Goal: Use online tool/utility: Utilize a website feature to perform a specific function

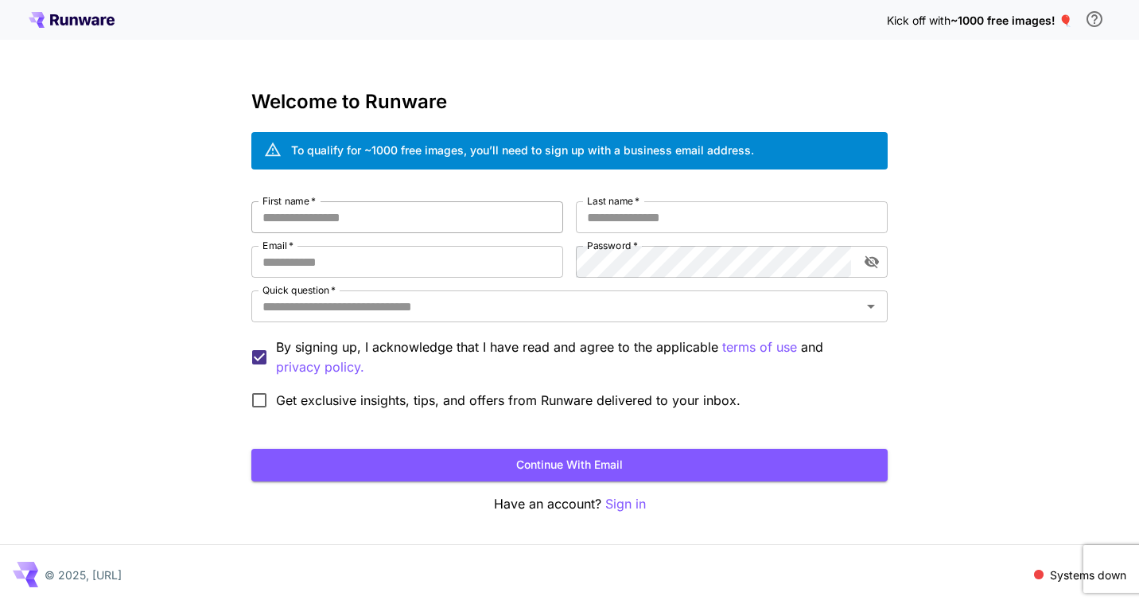
click at [353, 220] on input "First name   *" at bounding box center [407, 217] width 312 height 32
click at [352, 220] on input "First name   *" at bounding box center [407, 217] width 312 height 32
type input "******"
type input "********"
type input "**********"
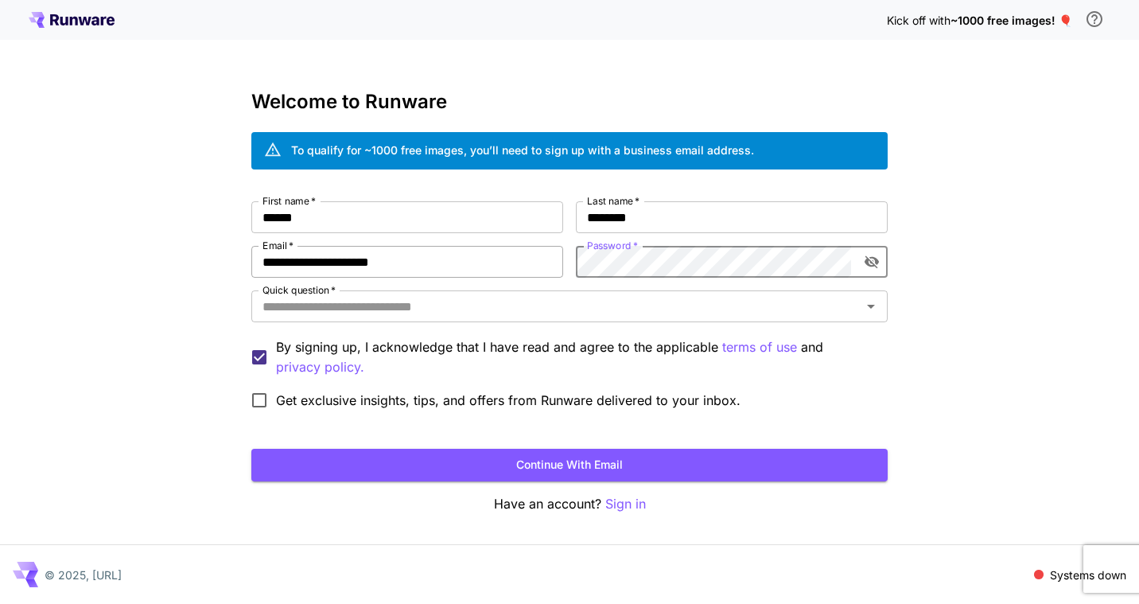
click at [539, 259] on div "**********" at bounding box center [569, 309] width 636 height 216
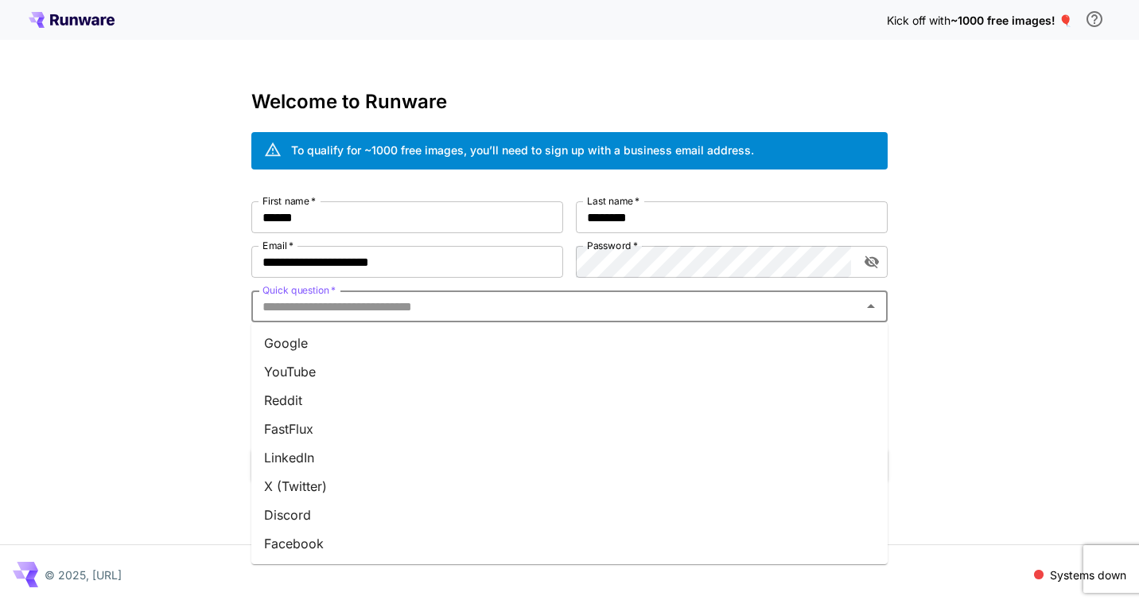
click at [436, 302] on input "Quick question   *" at bounding box center [556, 306] width 601 height 22
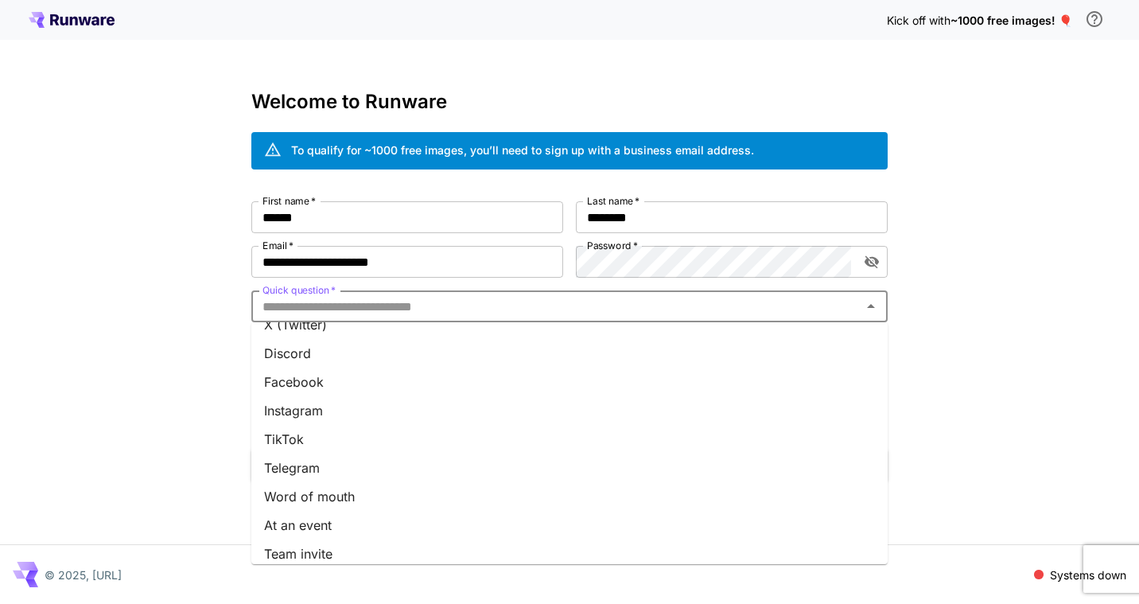
scroll to position [200, 0]
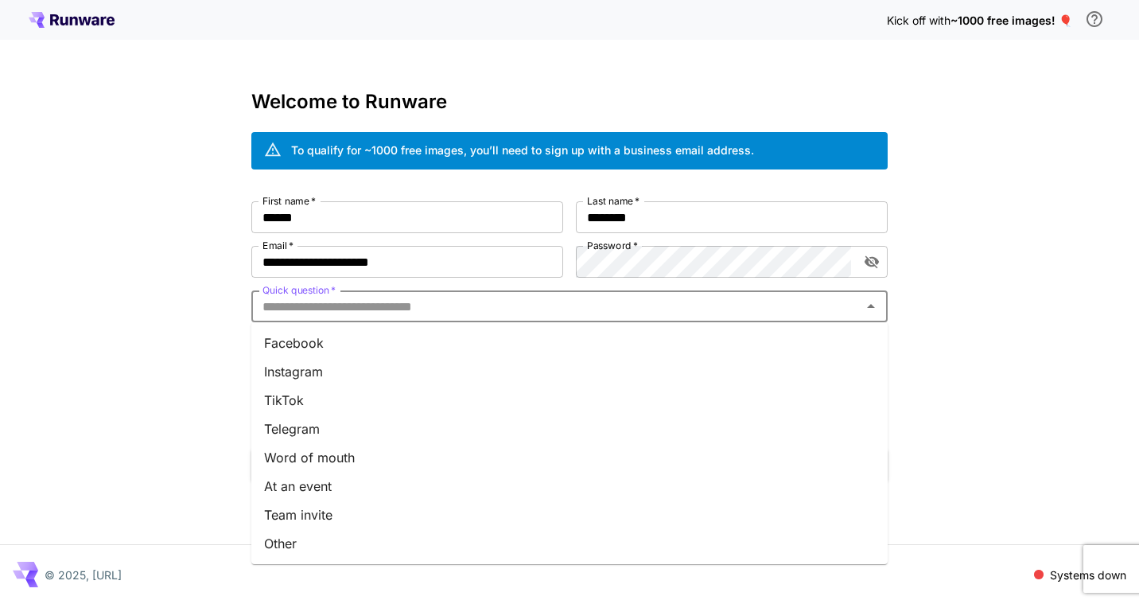
click at [346, 519] on li "Team invite" at bounding box center [569, 514] width 636 height 29
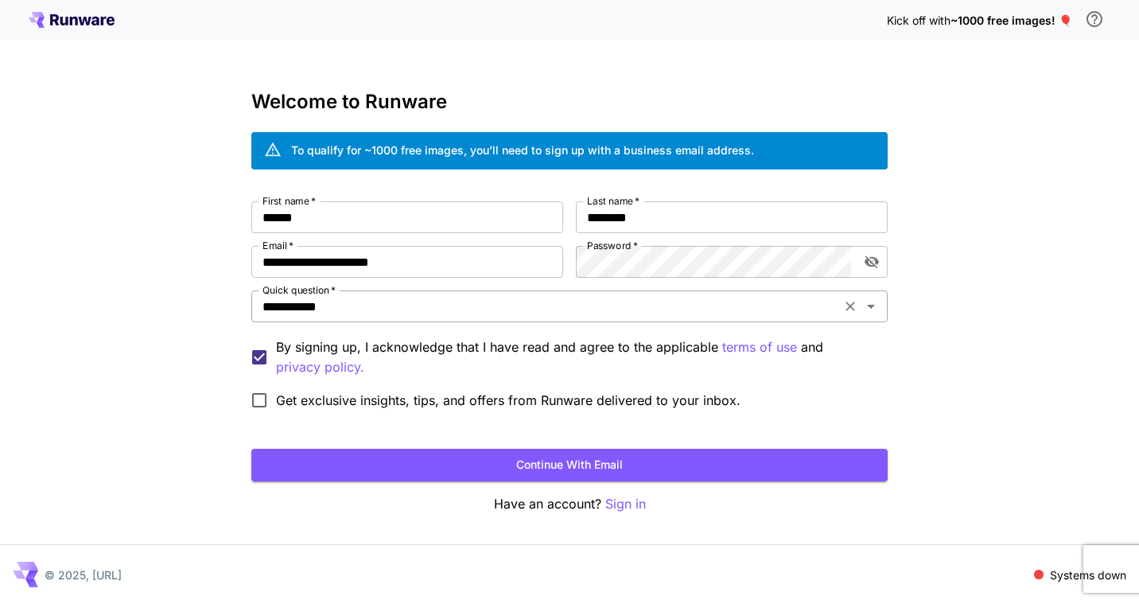
click at [353, 312] on input "**********" at bounding box center [546, 306] width 580 height 22
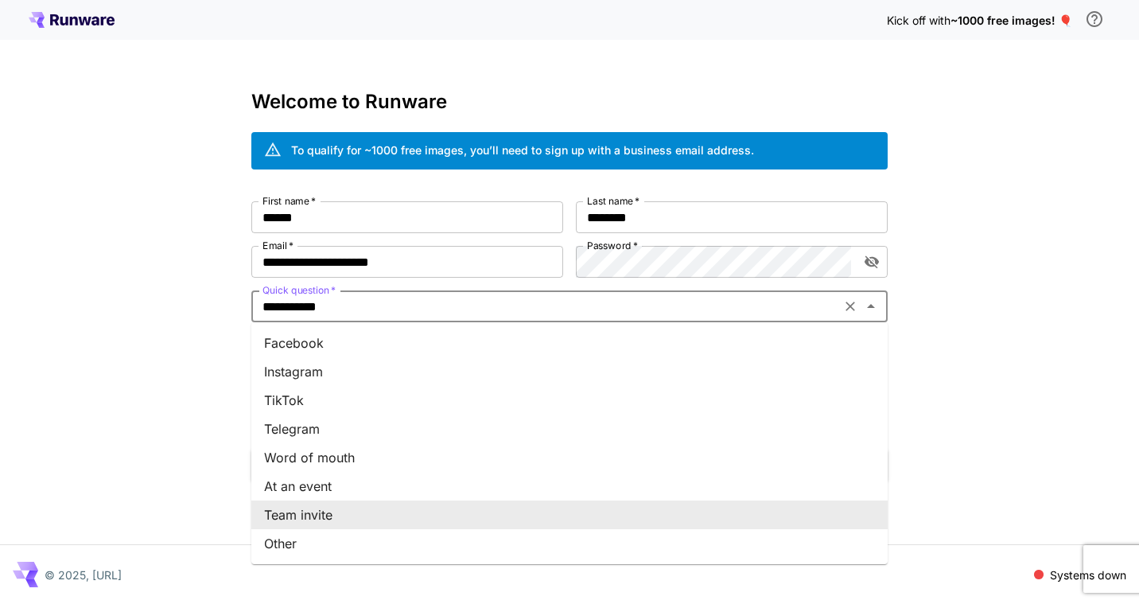
drag, startPoint x: 304, startPoint y: 519, endPoint x: 295, endPoint y: 519, distance: 8.8
click at [304, 520] on li "Team invite" at bounding box center [569, 514] width 636 height 29
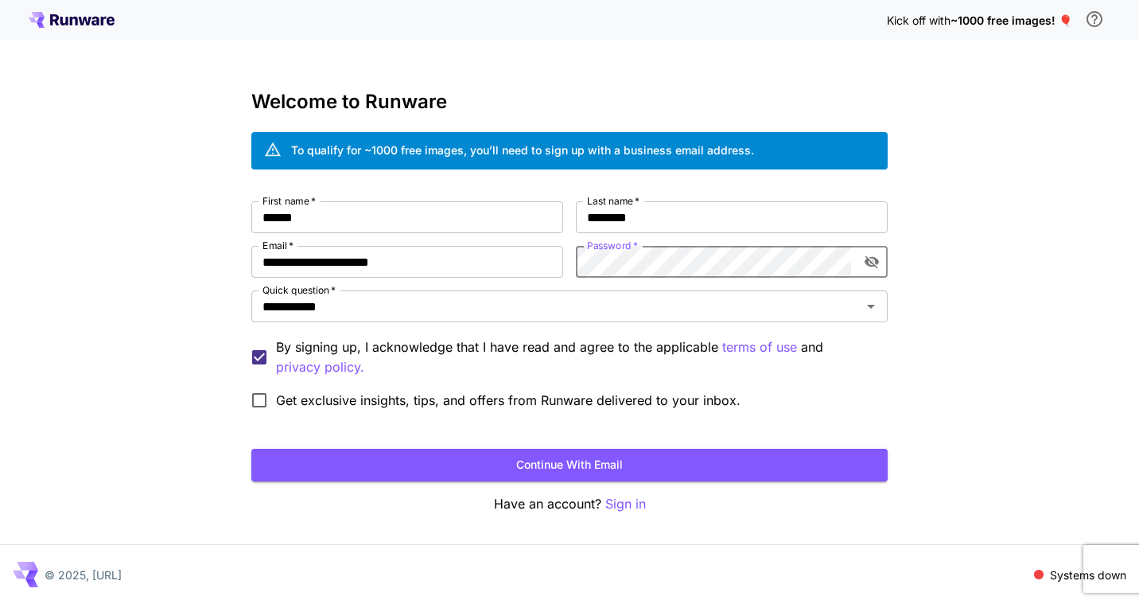
click at [875, 265] on icon "toggle password visibility" at bounding box center [872, 262] width 16 height 16
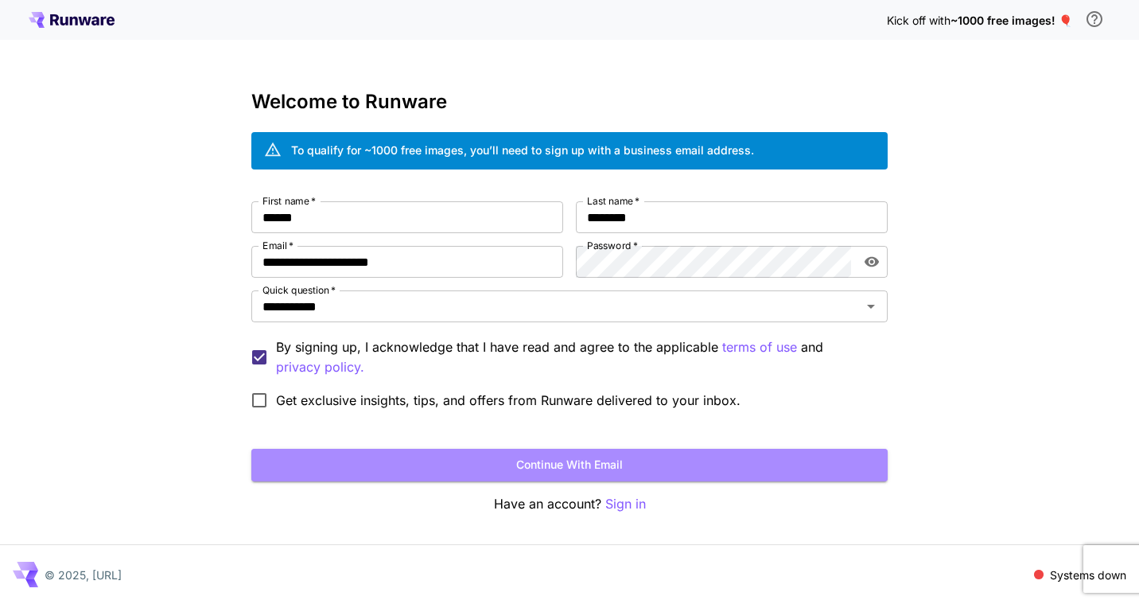
click at [589, 463] on button "Continue with email" at bounding box center [569, 465] width 636 height 33
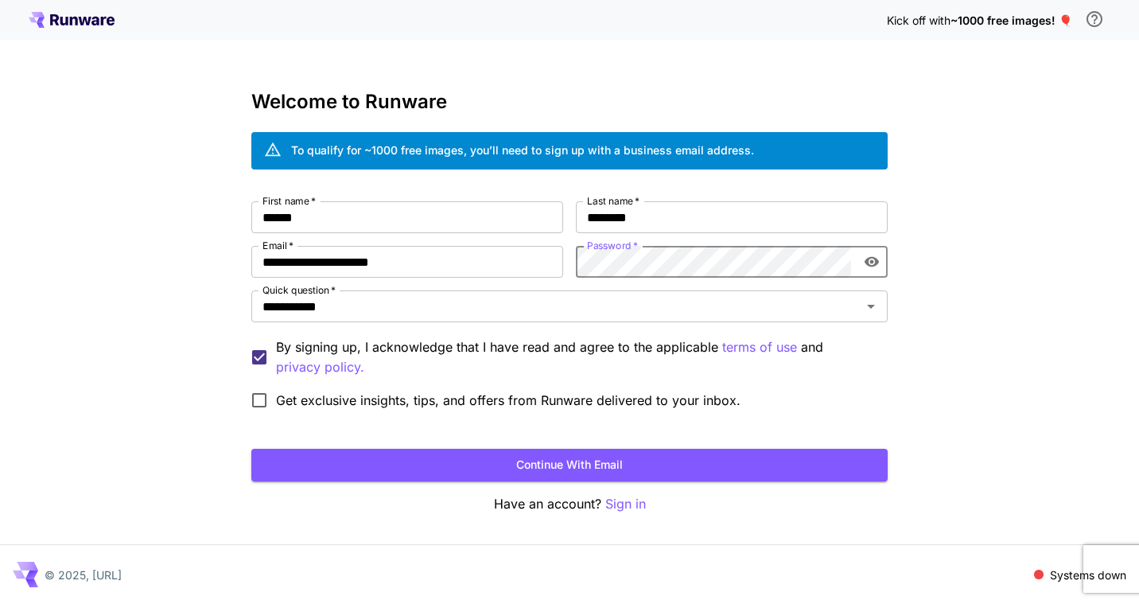
drag, startPoint x: 448, startPoint y: 464, endPoint x: 412, endPoint y: 492, distance: 45.8
click at [445, 465] on button "Continue with email" at bounding box center [569, 465] width 636 height 33
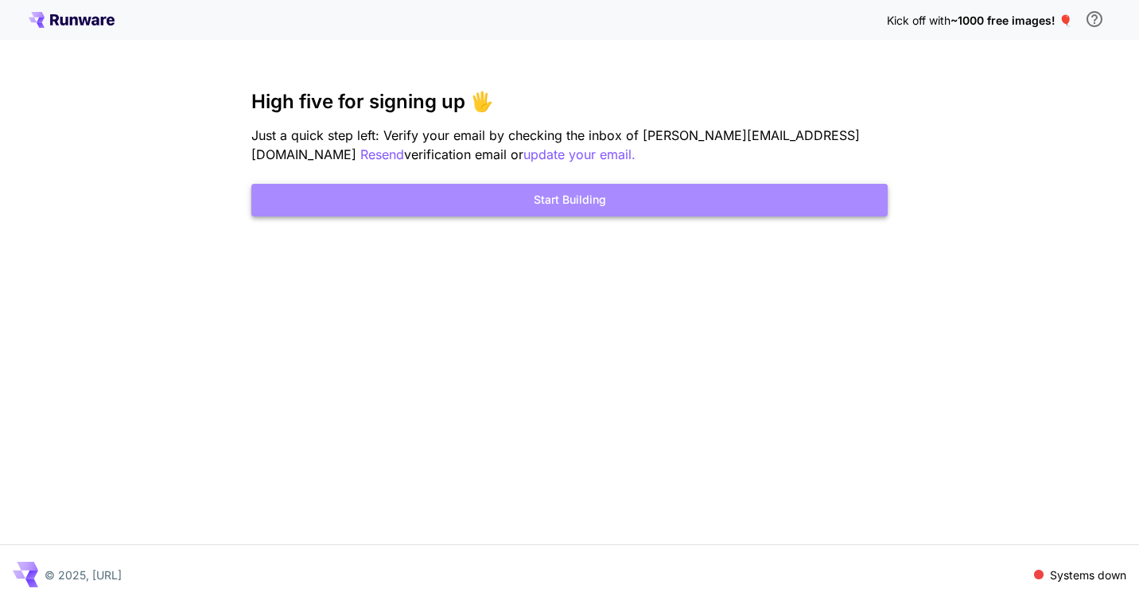
click at [548, 200] on button "Start Building" at bounding box center [569, 200] width 636 height 33
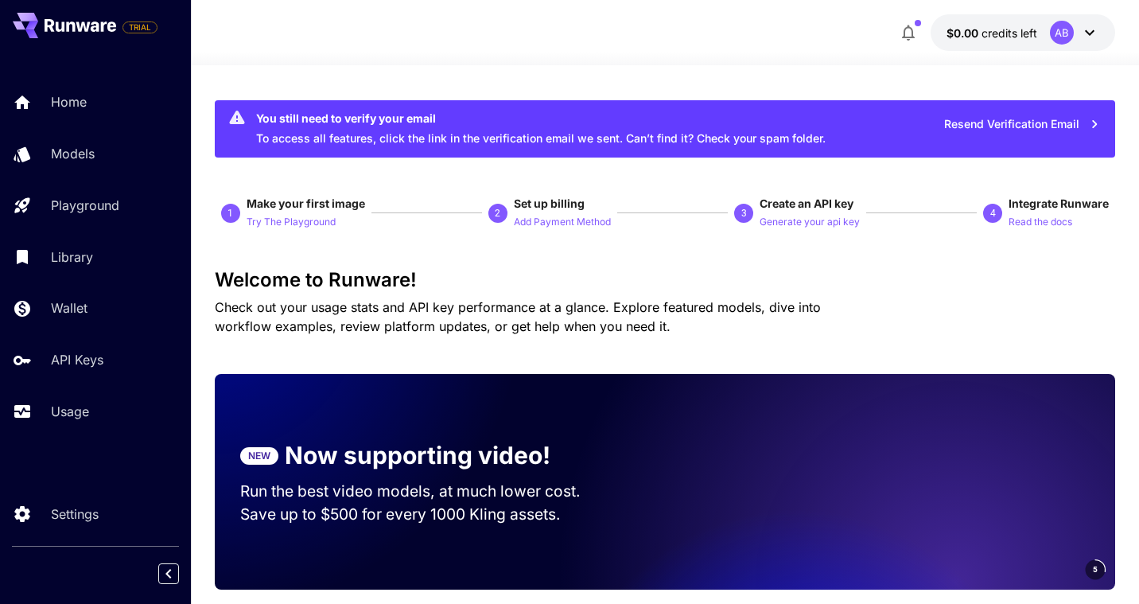
click at [1050, 30] on div "AB" at bounding box center [1062, 33] width 24 height 24
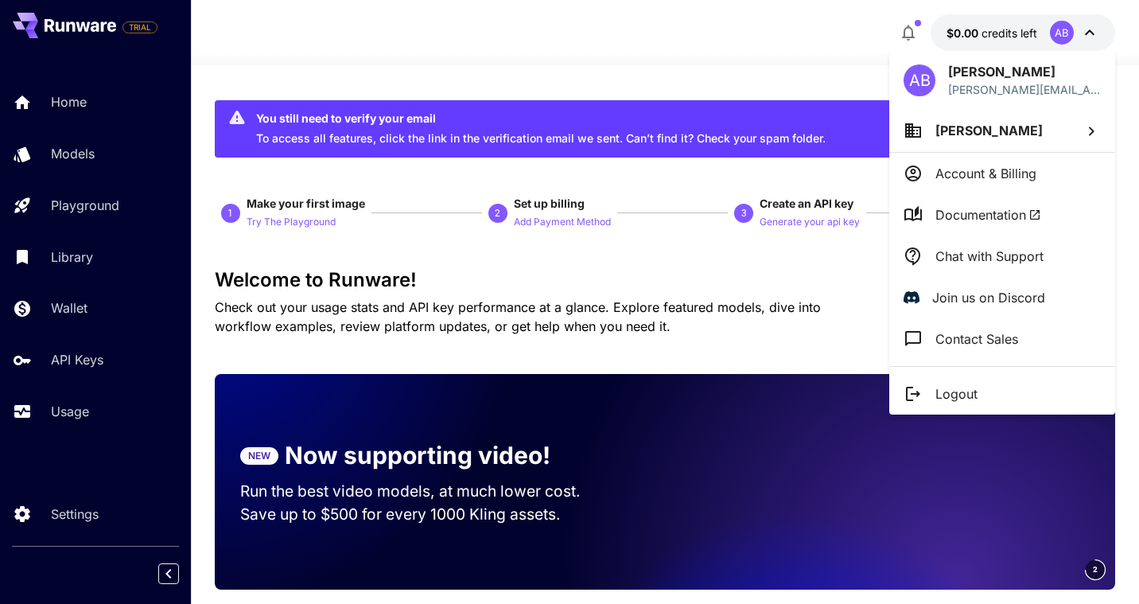
click at [625, 68] on div at bounding box center [569, 302] width 1139 height 604
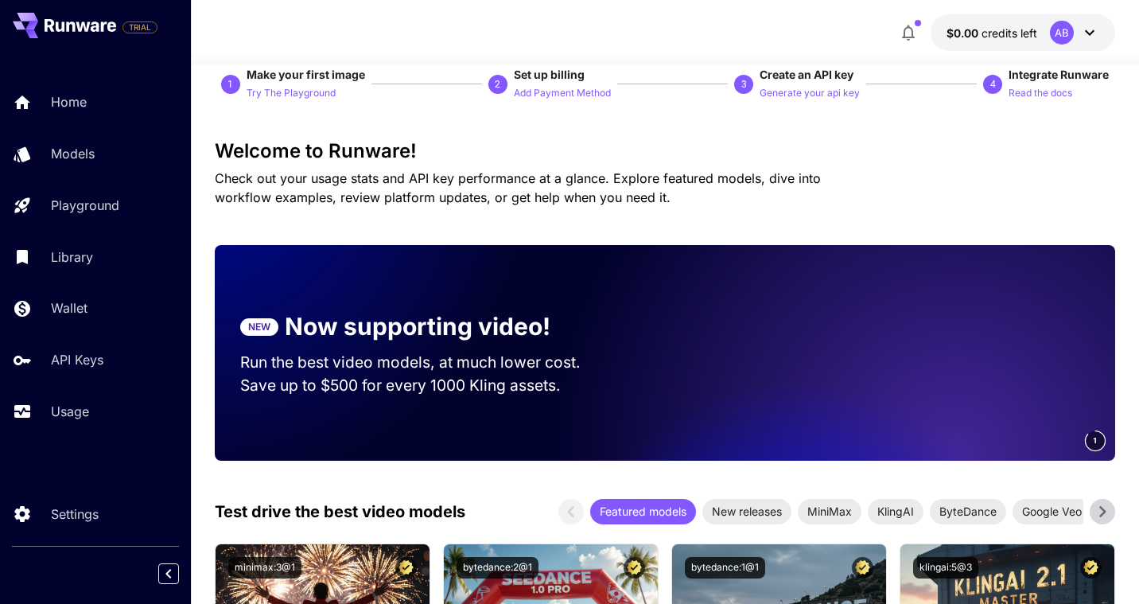
scroll to position [148, 0]
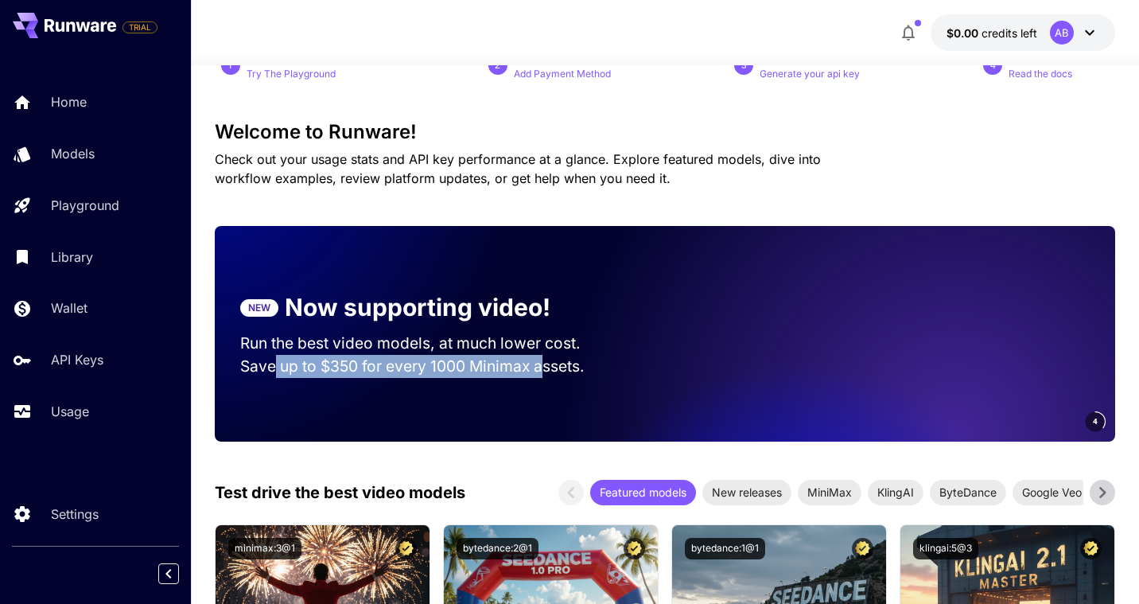
drag, startPoint x: 285, startPoint y: 365, endPoint x: 540, endPoint y: 375, distance: 255.6
click at [543, 375] on p "Save up to $350 for every 1000 Minimax assets." at bounding box center [425, 366] width 371 height 23
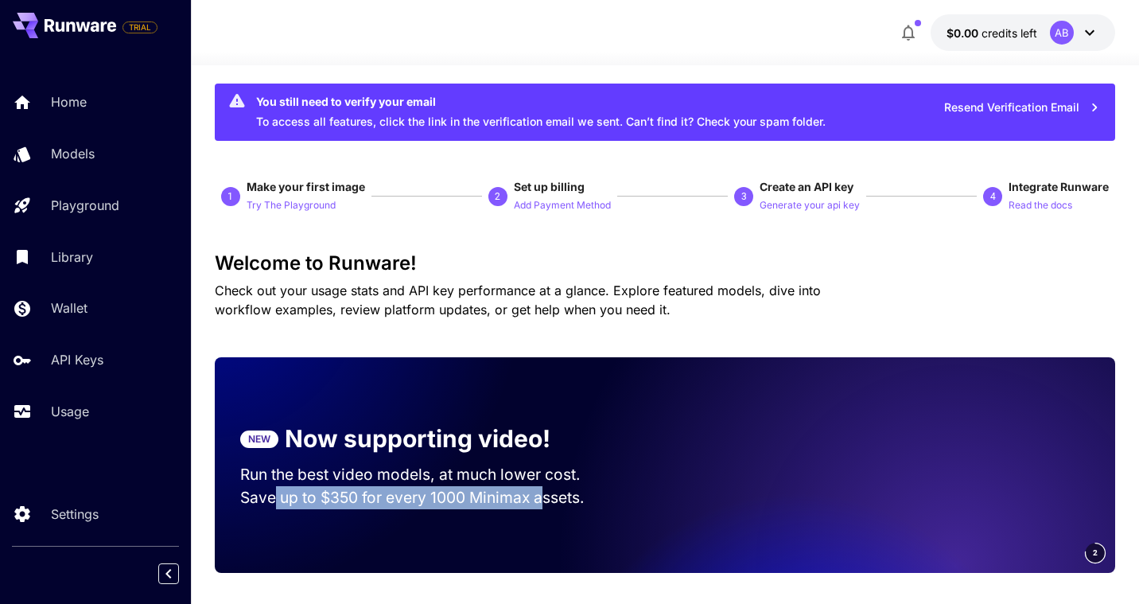
scroll to position [0, 0]
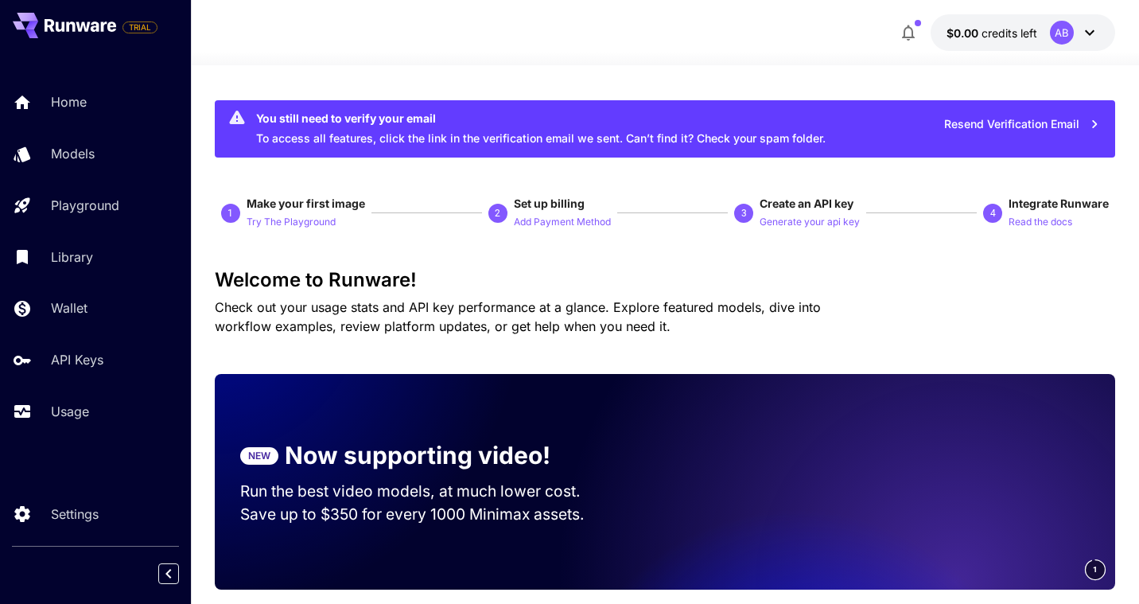
click at [408, 50] on div at bounding box center [665, 55] width 948 height 19
click at [1045, 130] on button "Resend Verification Email" at bounding box center [1022, 124] width 173 height 33
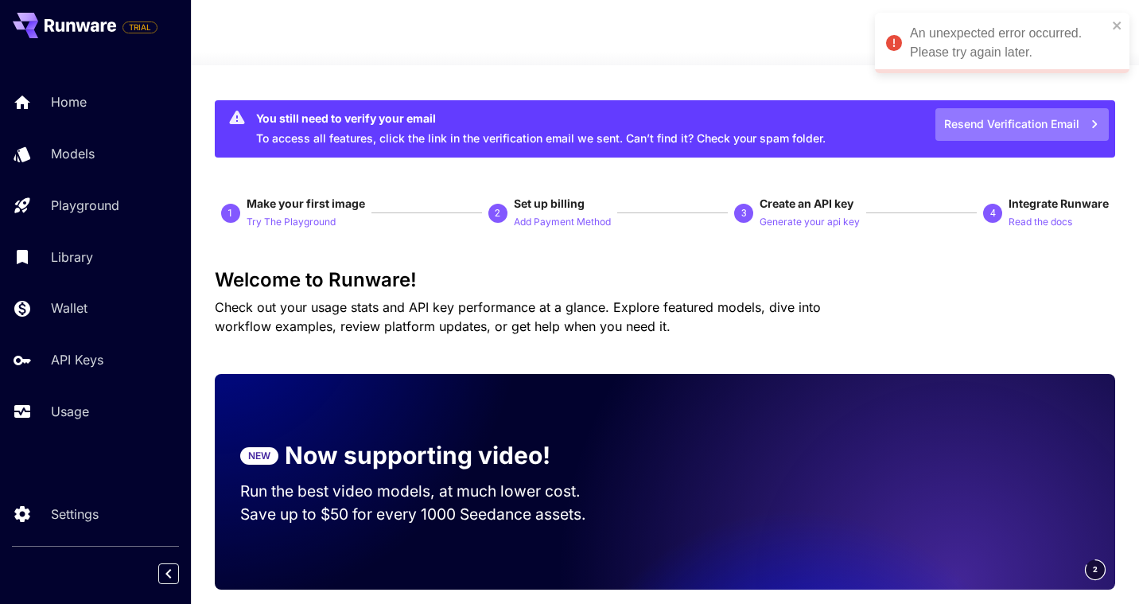
click at [1064, 124] on button "Resend Verification Email" at bounding box center [1022, 124] width 173 height 33
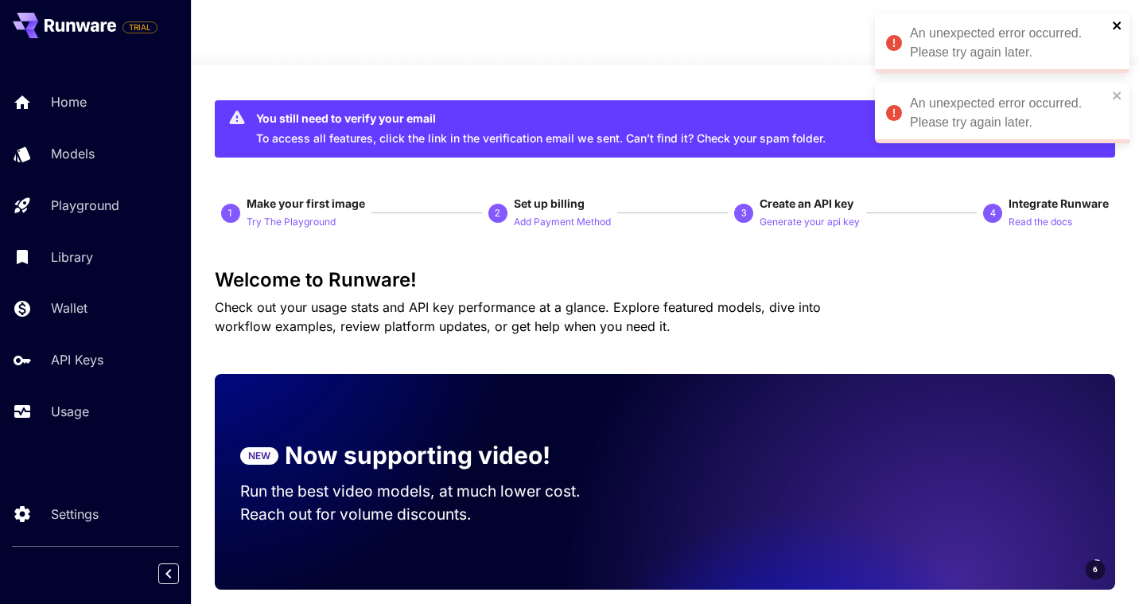
click at [1113, 24] on icon "close" at bounding box center [1117, 25] width 11 height 13
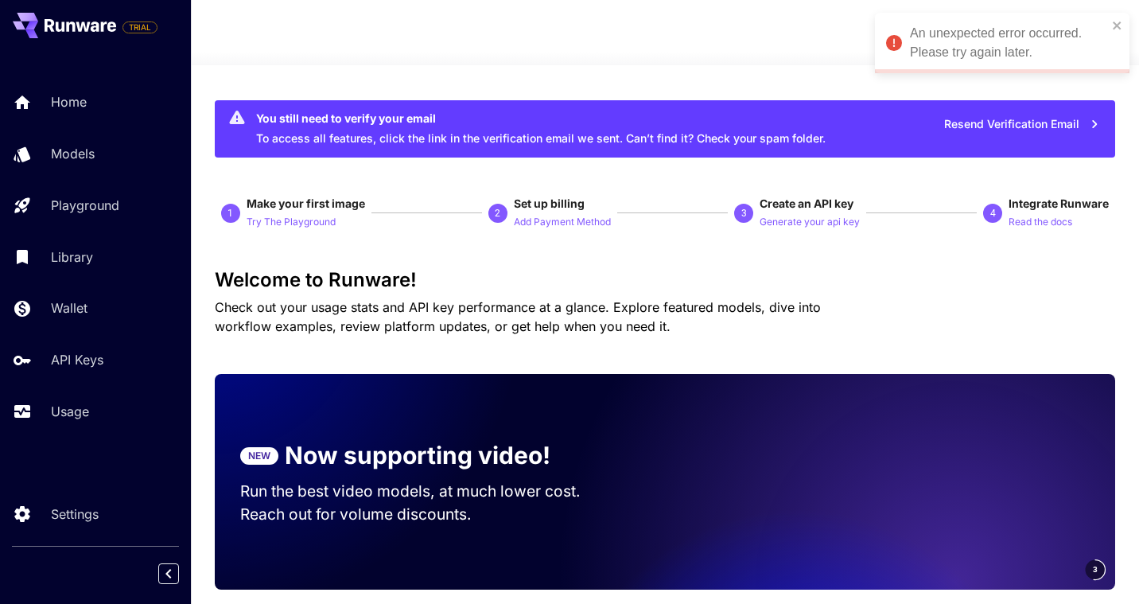
drag, startPoint x: 1092, startPoint y: 120, endPoint x: 1083, endPoint y: 120, distance: 9.5
click at [1092, 120] on icon "button" at bounding box center [1095, 124] width 18 height 18
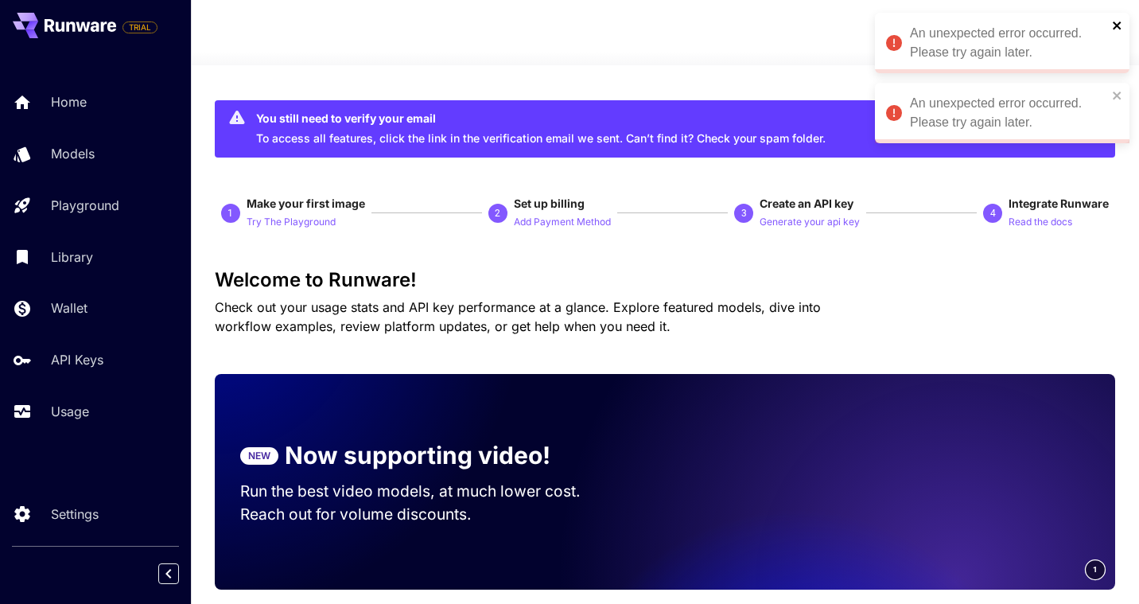
drag, startPoint x: 1116, startPoint y: 28, endPoint x: 977, endPoint y: 14, distance: 140.0
click at [1112, 25] on icon "close" at bounding box center [1117, 25] width 11 height 13
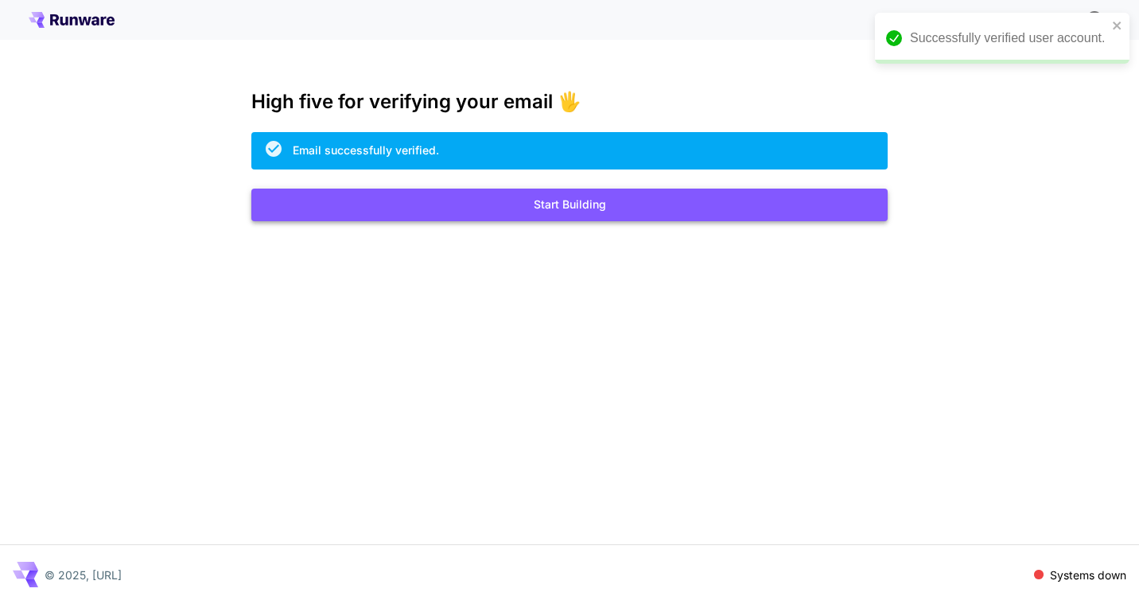
click at [595, 197] on button "Start Building" at bounding box center [569, 205] width 636 height 33
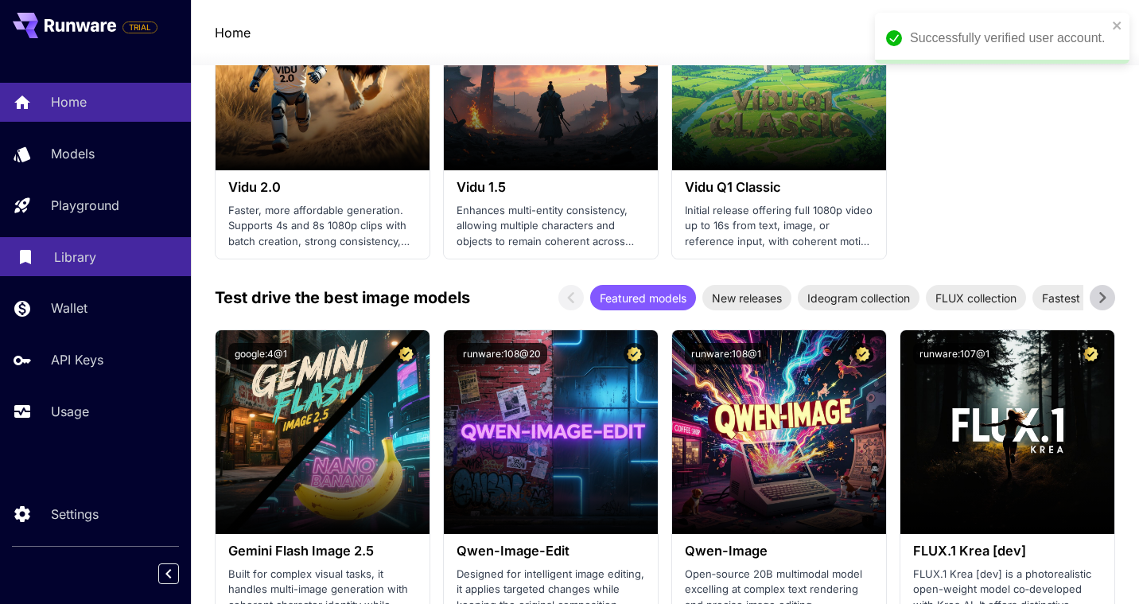
scroll to position [1937, 0]
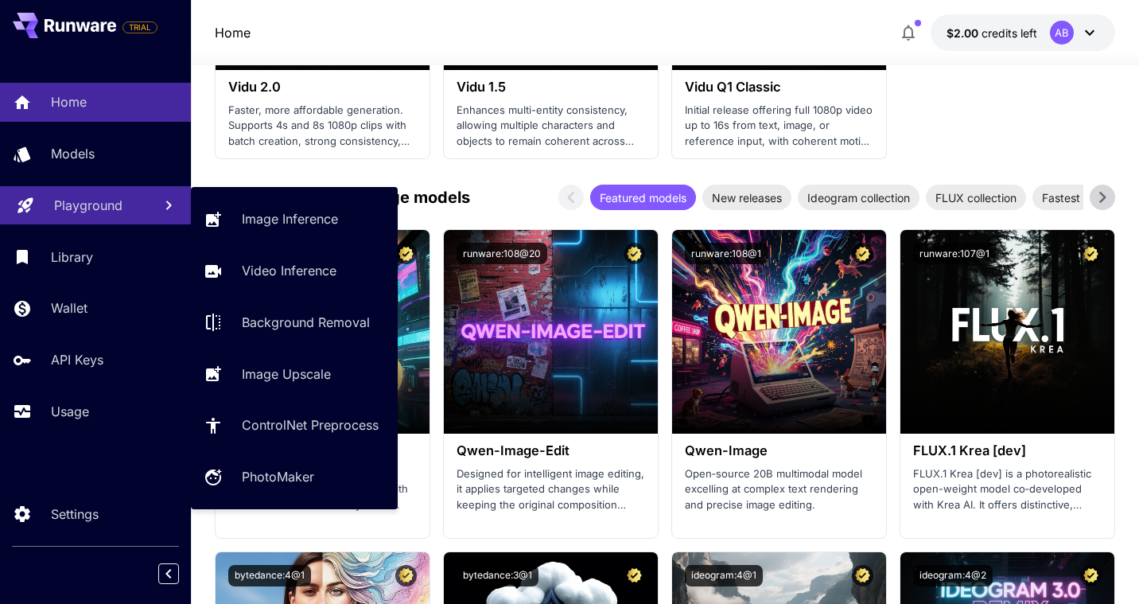
click at [90, 211] on p "Playground" at bounding box center [88, 205] width 68 height 19
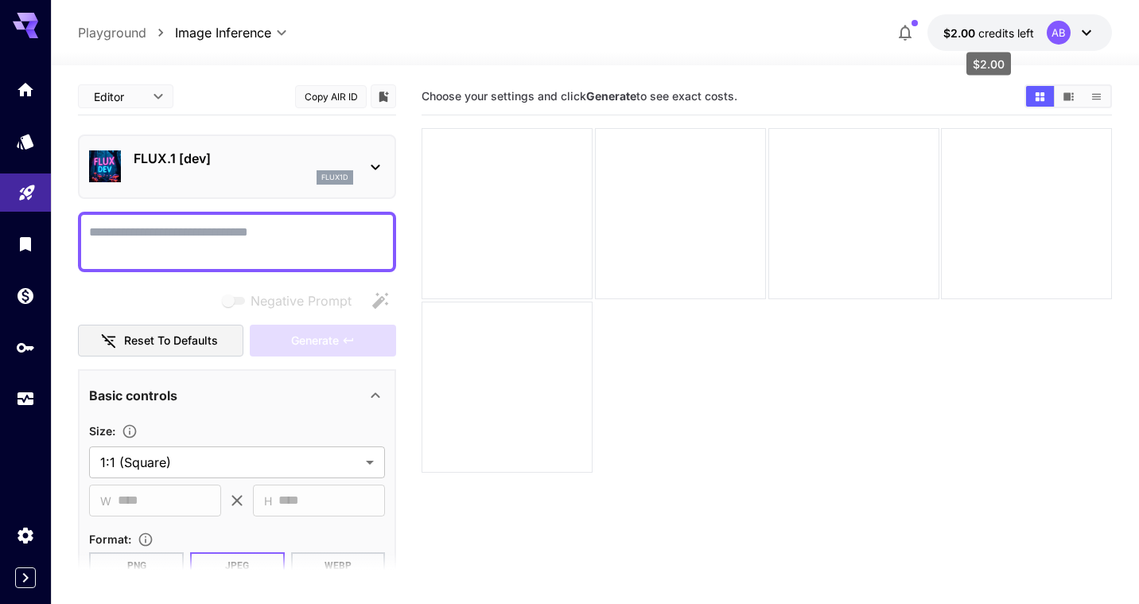
scroll to position [3, 0]
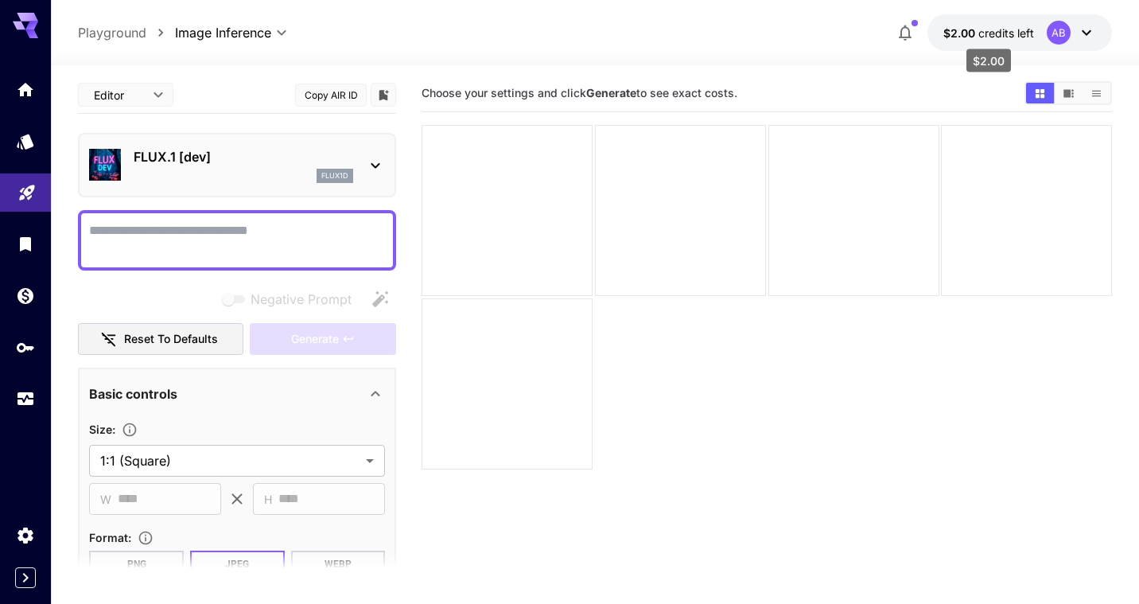
click at [1013, 33] on span "credits left" at bounding box center [1006, 33] width 56 height 14
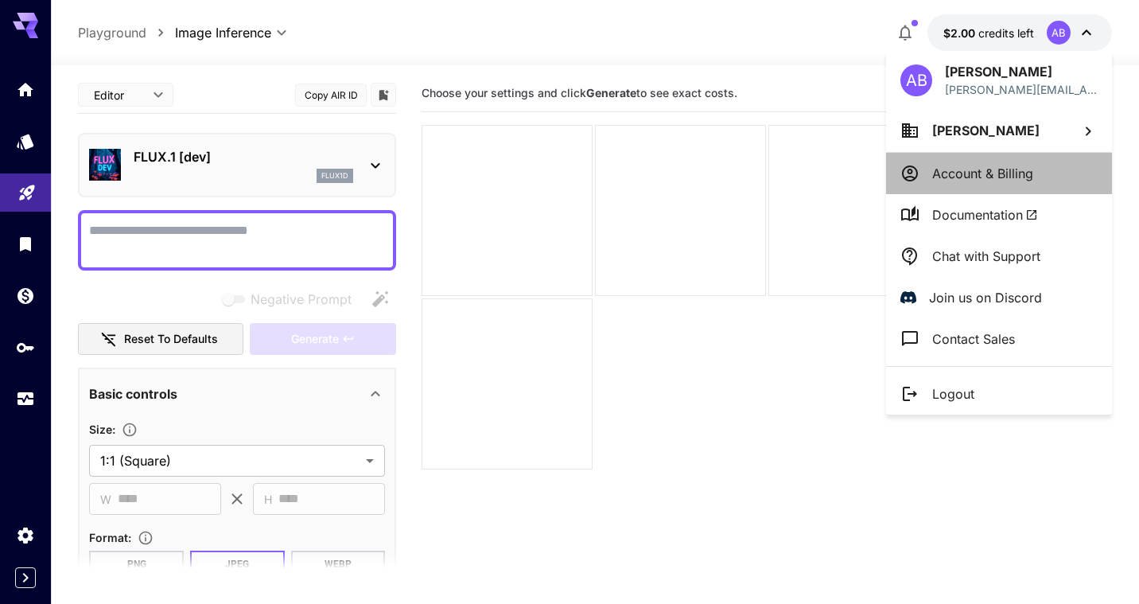
click at [1029, 168] on p "Account & Billing" at bounding box center [982, 173] width 101 height 19
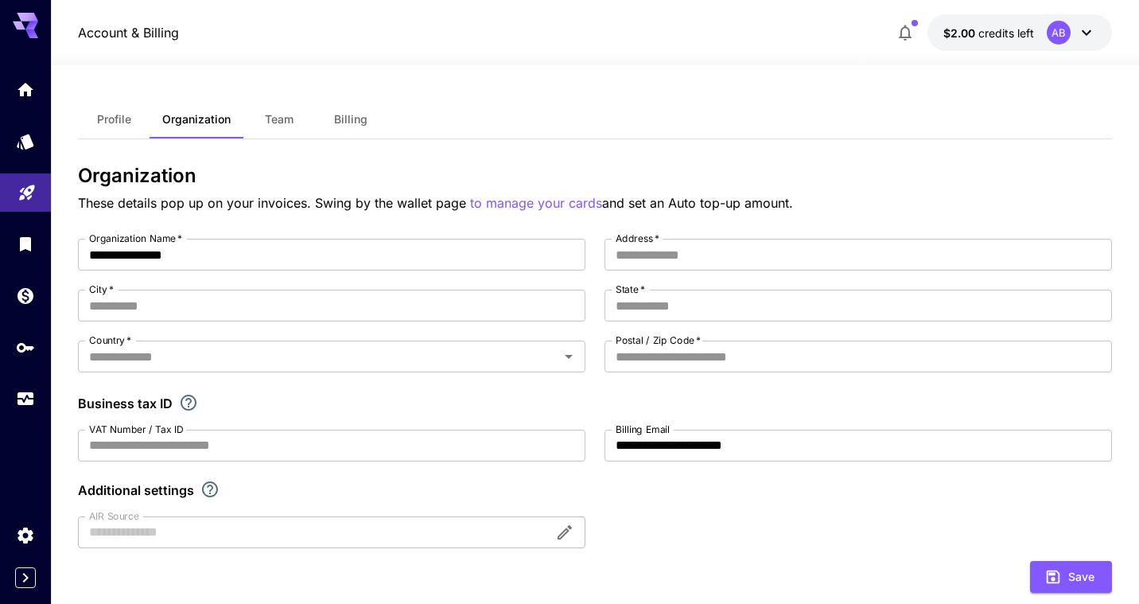
click at [285, 121] on span "Team" at bounding box center [279, 119] width 29 height 14
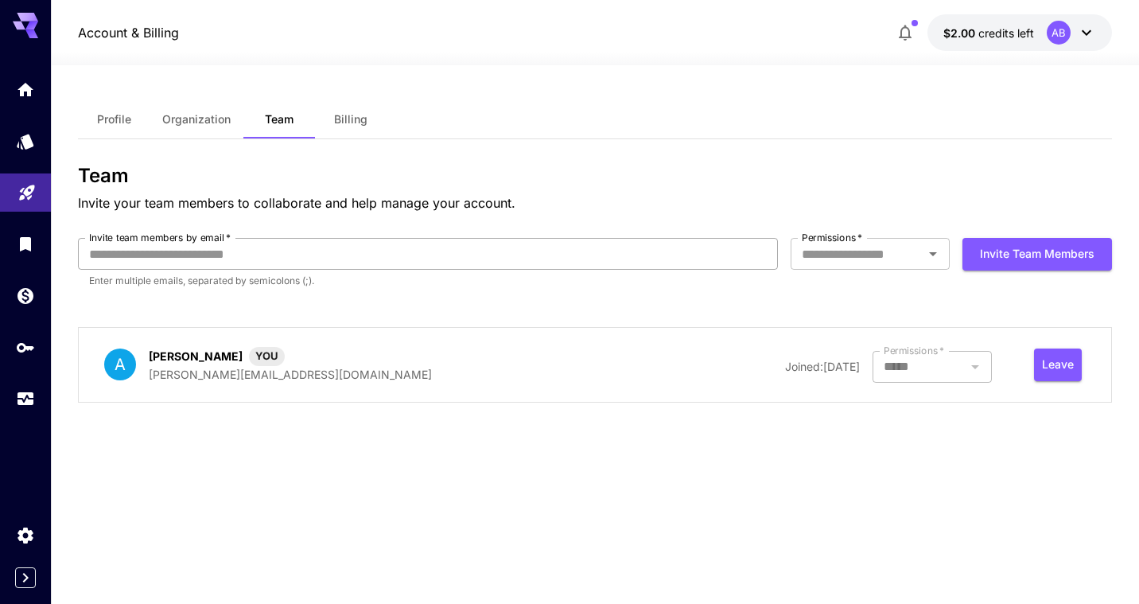
click at [252, 254] on input "Invite team members by email   *" at bounding box center [428, 254] width 700 height 32
click at [90, 255] on input "*****" at bounding box center [428, 254] width 700 height 32
click at [89, 255] on input "*****" at bounding box center [428, 254] width 700 height 32
paste input "**********"
type input "*****"
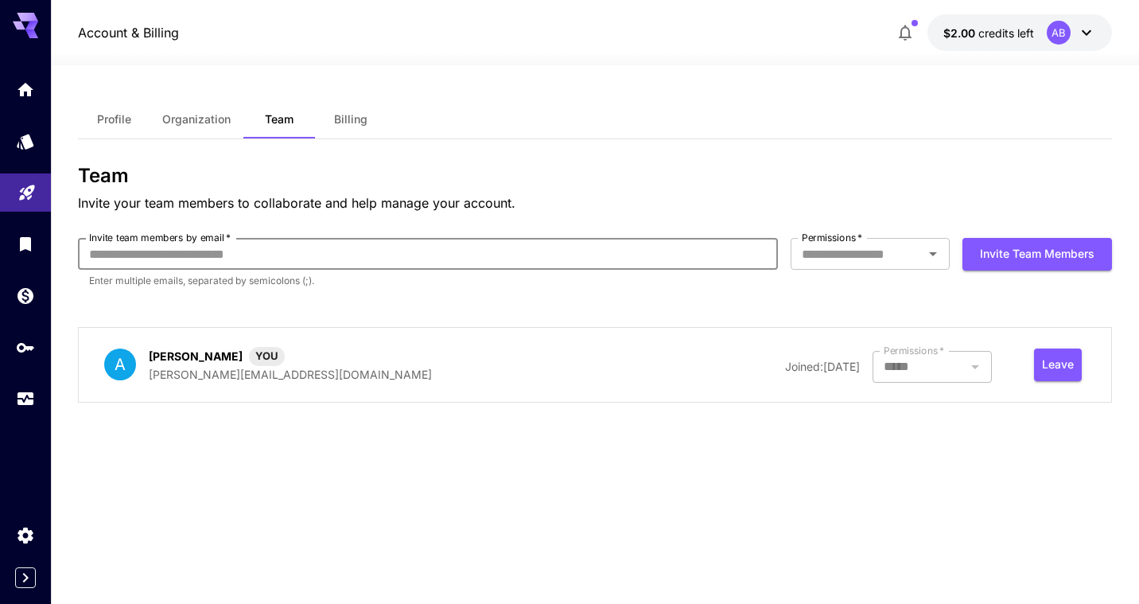
paste input "**********"
type input "**********"
drag, startPoint x: 278, startPoint y: 242, endPoint x: 312, endPoint y: 269, distance: 43.0
click at [312, 269] on input "**********" at bounding box center [428, 254] width 700 height 32
paste input "**********"
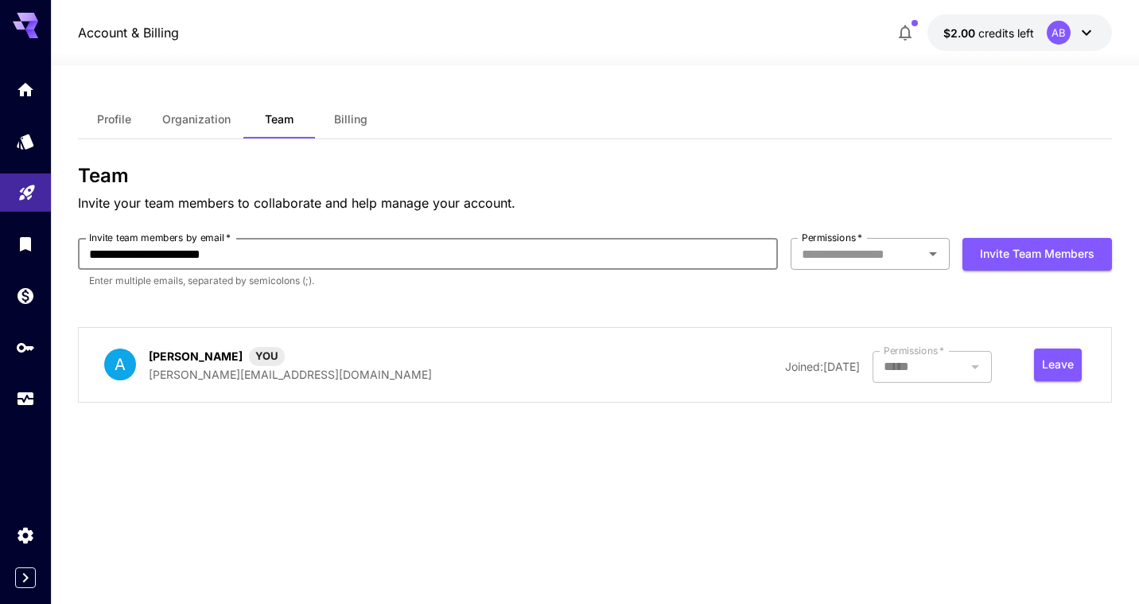
type input "**********"
click at [827, 252] on input "Permissions   *" at bounding box center [857, 254] width 123 height 22
drag, startPoint x: 857, startPoint y: 352, endPoint x: 873, endPoint y: 341, distance: 20.1
click at [857, 352] on li "Admin" at bounding box center [870, 347] width 159 height 29
click at [1030, 262] on button "Invite team members" at bounding box center [1038, 254] width 150 height 33
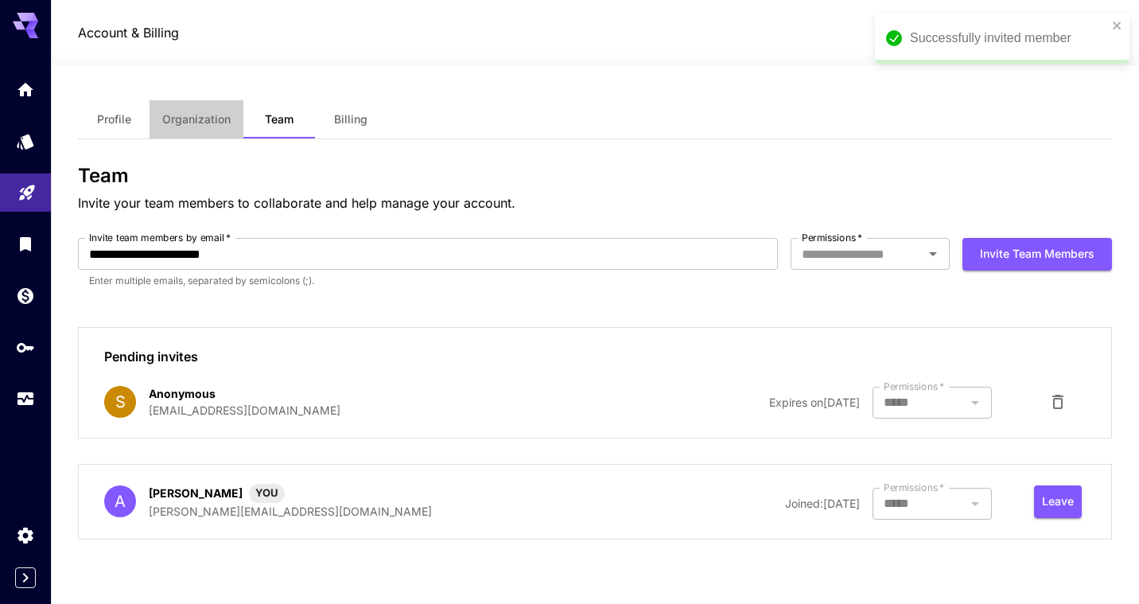
click at [193, 120] on span "Organization" at bounding box center [196, 119] width 68 height 14
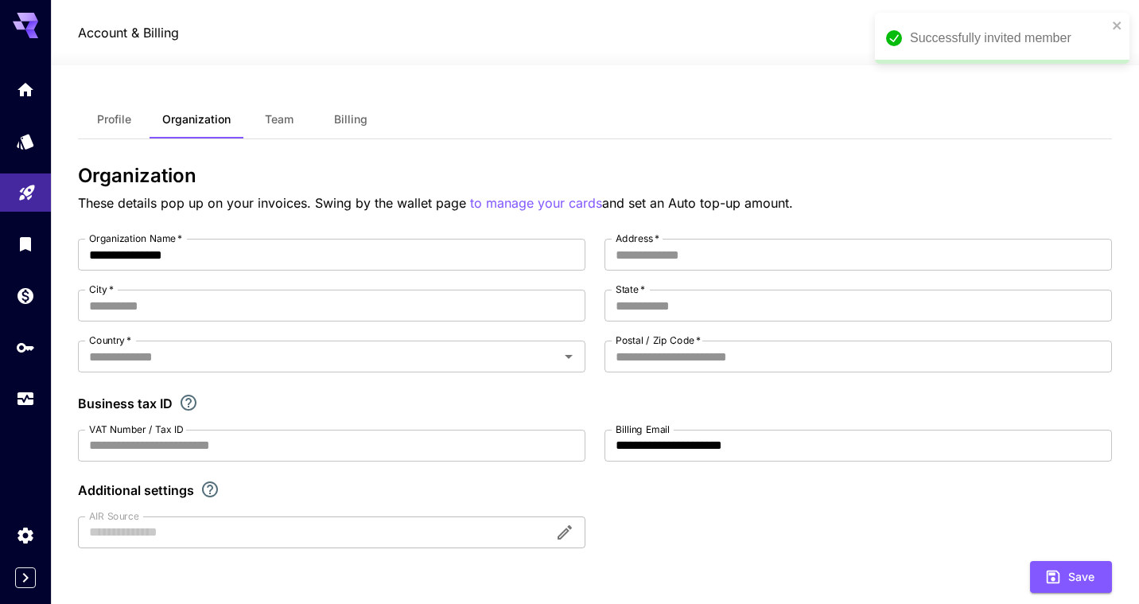
click at [102, 119] on span "Profile" at bounding box center [114, 119] width 34 height 14
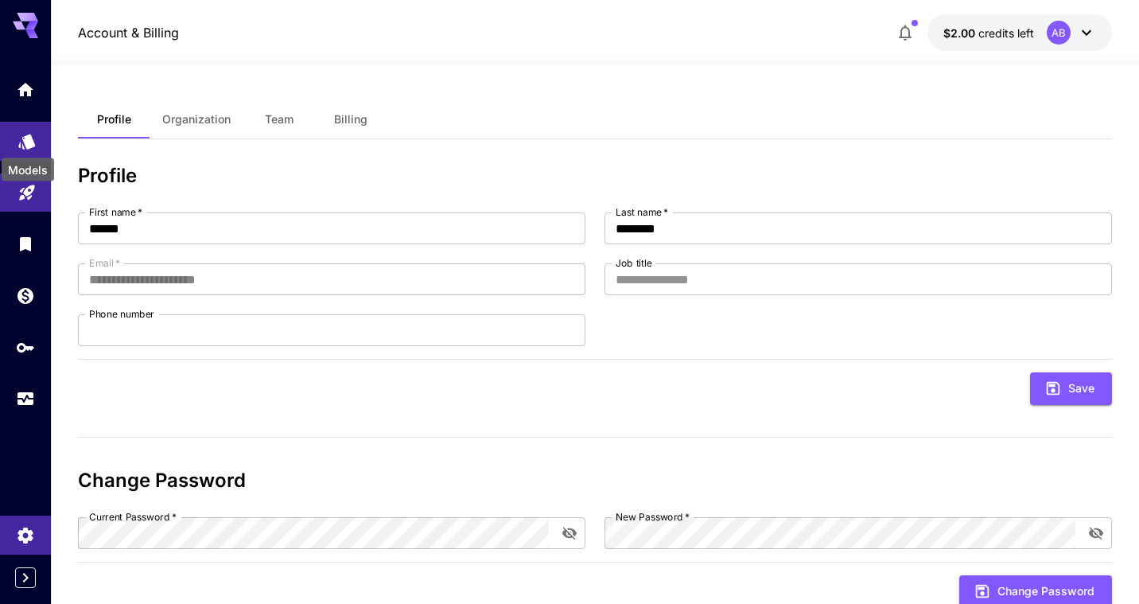
click at [28, 144] on icon "Models" at bounding box center [27, 135] width 19 height 19
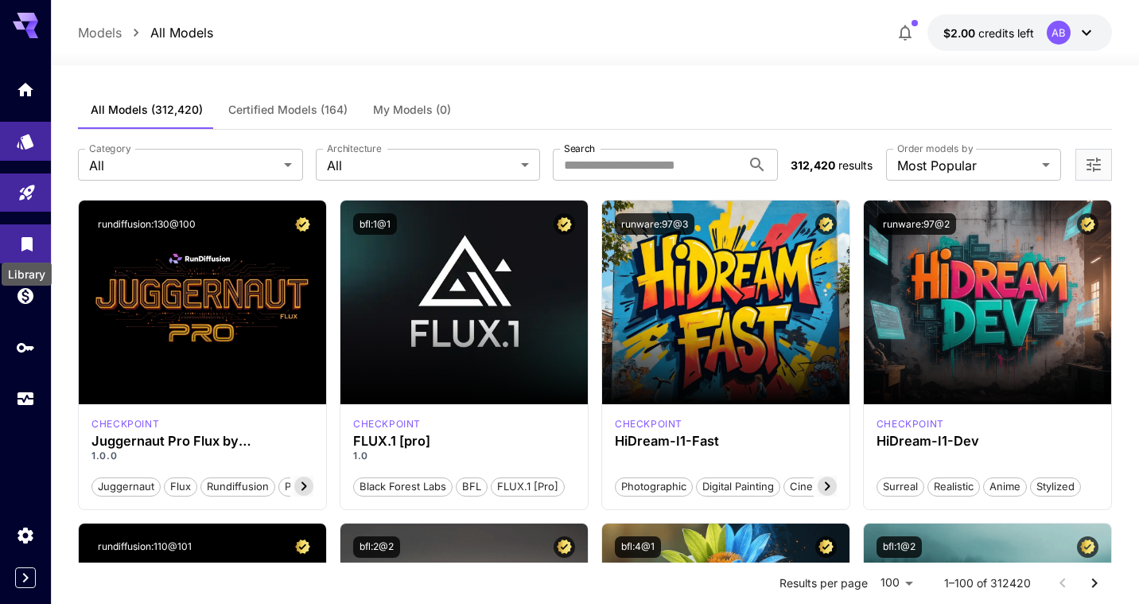
click at [29, 249] on icon "Library" at bounding box center [27, 239] width 19 height 19
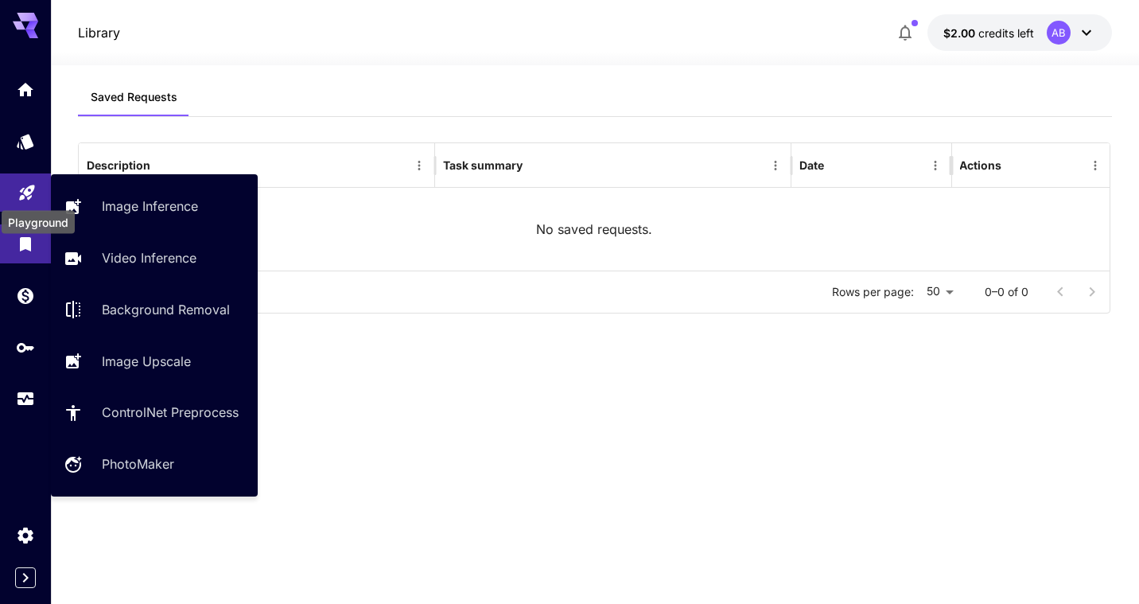
click at [31, 197] on icon "Playground" at bounding box center [27, 187] width 19 height 19
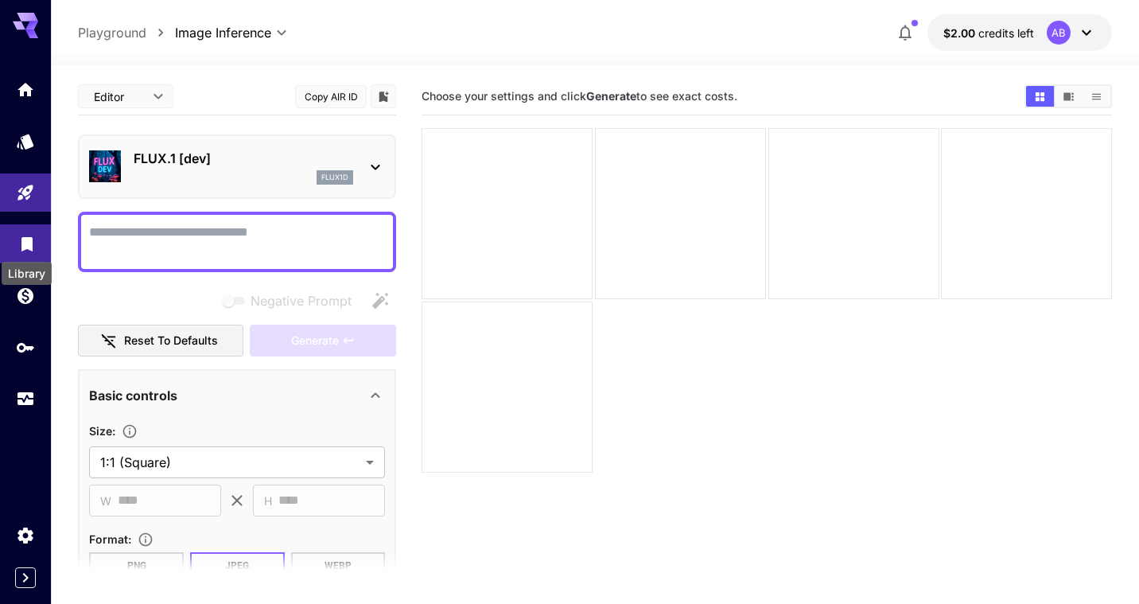
click at [27, 243] on icon "Library" at bounding box center [26, 239] width 11 height 14
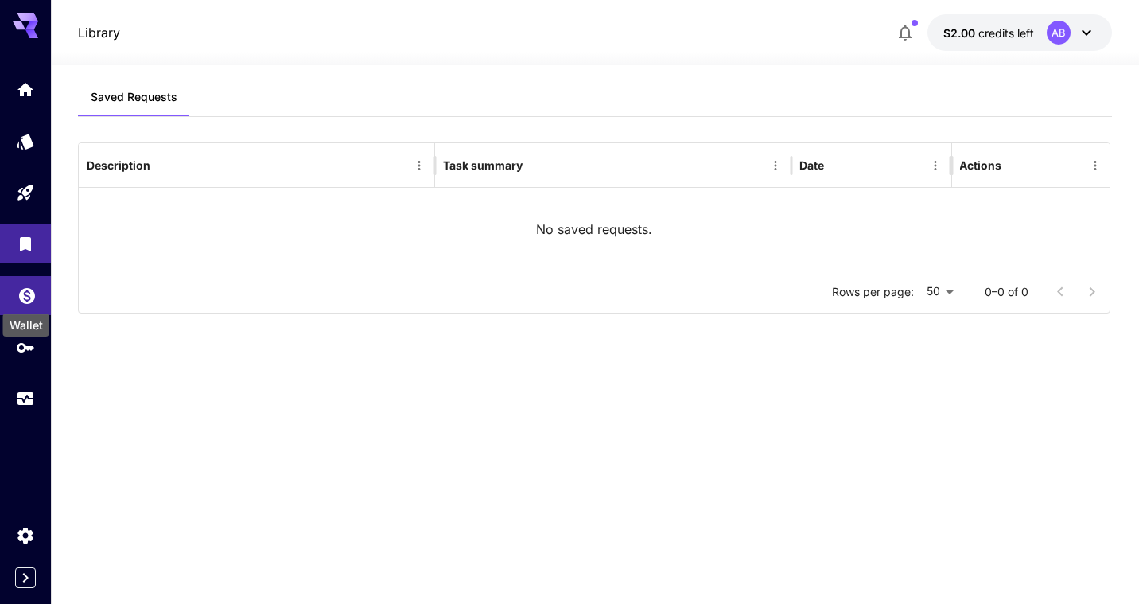
click at [18, 288] on icon "Wallet" at bounding box center [27, 291] width 19 height 19
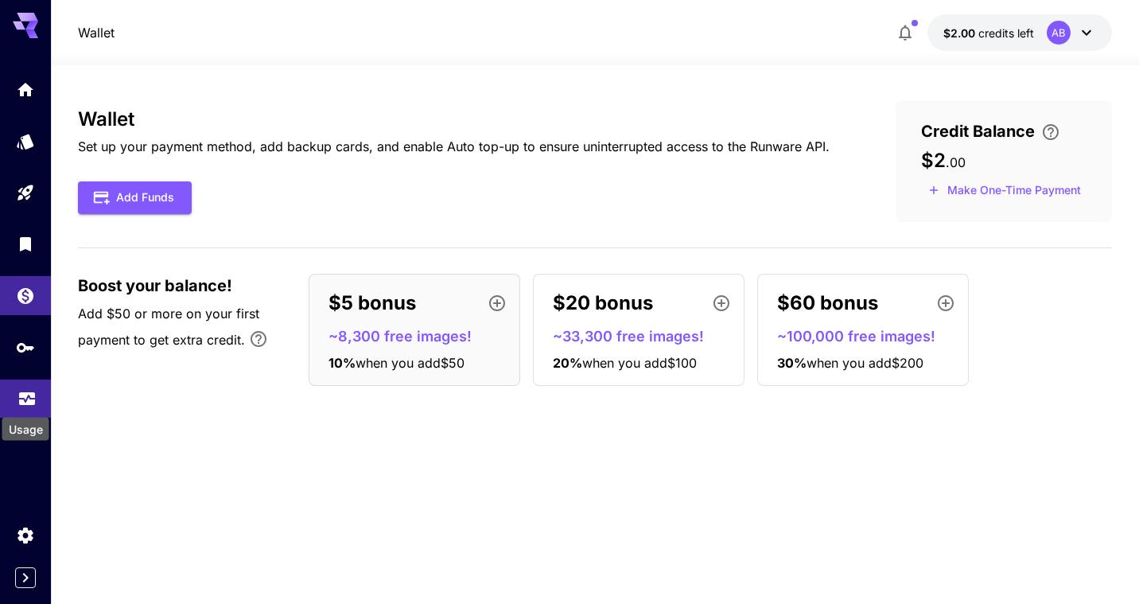
click at [25, 399] on icon "Usage" at bounding box center [27, 393] width 19 height 19
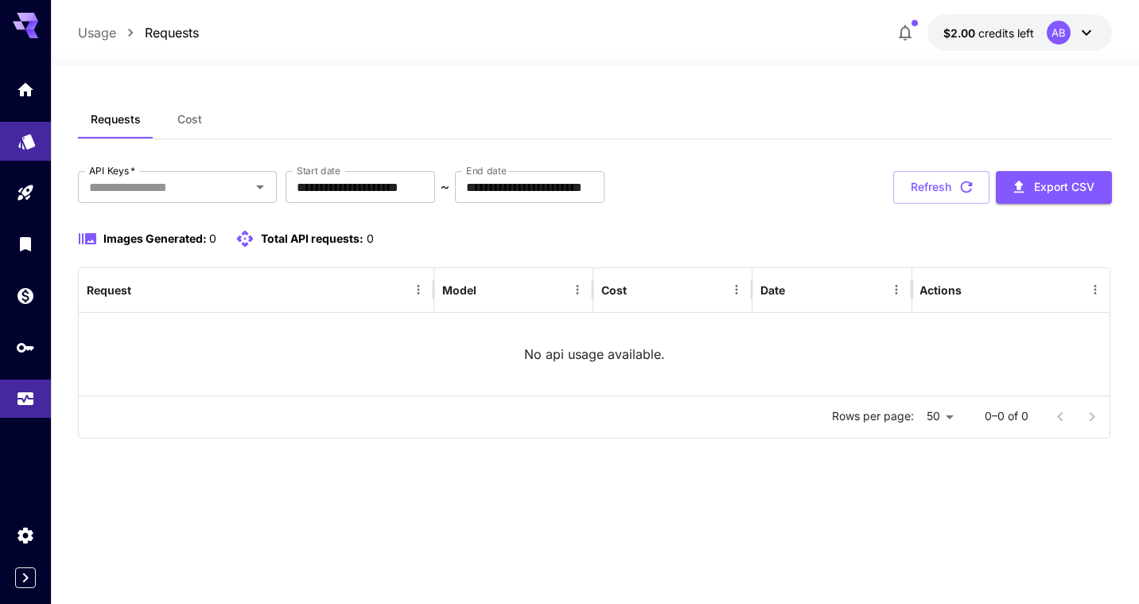
click at [40, 131] on link at bounding box center [25, 141] width 51 height 39
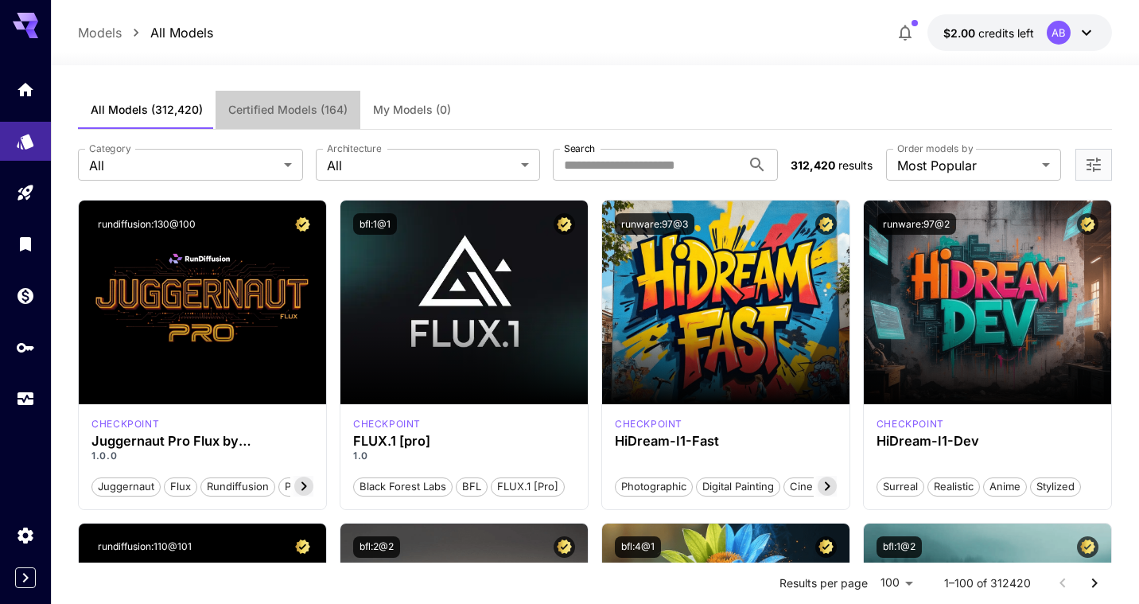
click at [283, 115] on span "Certified Models (164)" at bounding box center [287, 110] width 119 height 14
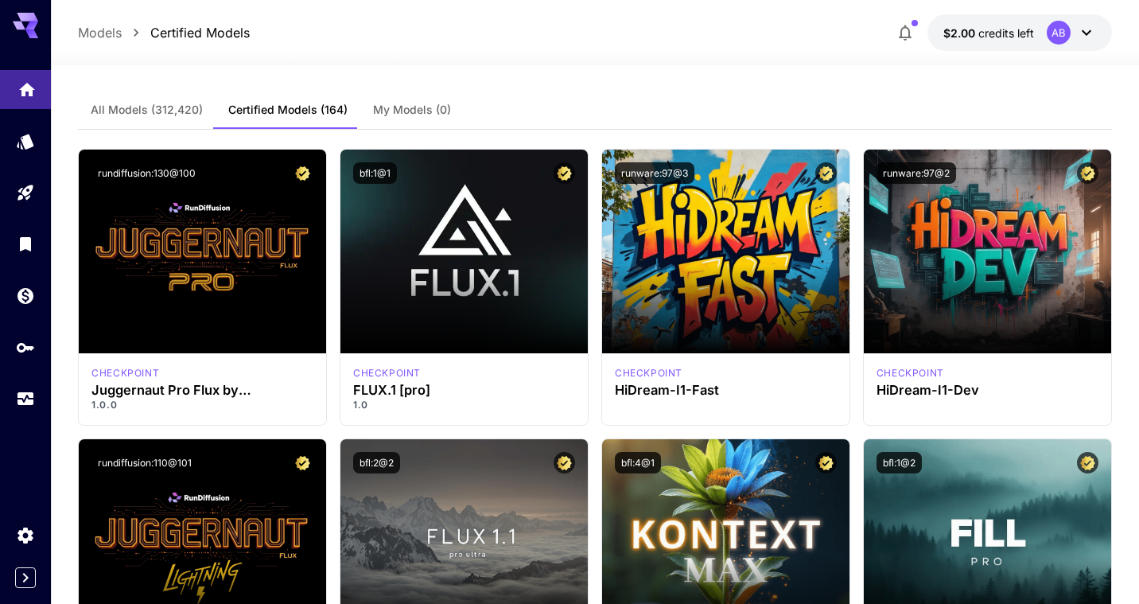
click at [17, 86] on link at bounding box center [25, 89] width 51 height 39
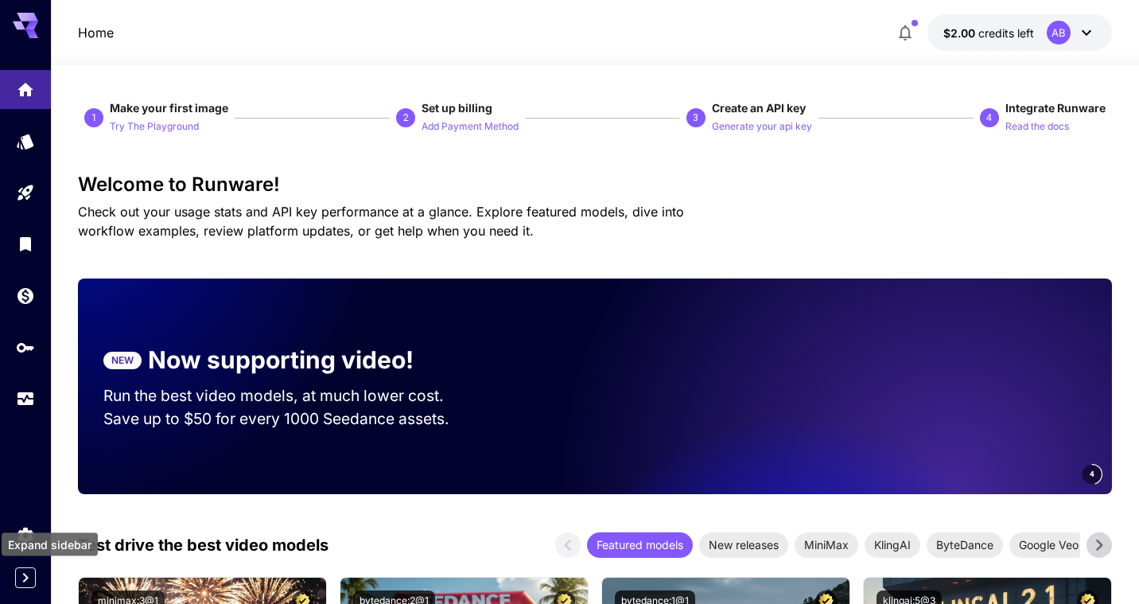
click at [26, 578] on icon "Expand sidebar" at bounding box center [26, 578] width 6 height 10
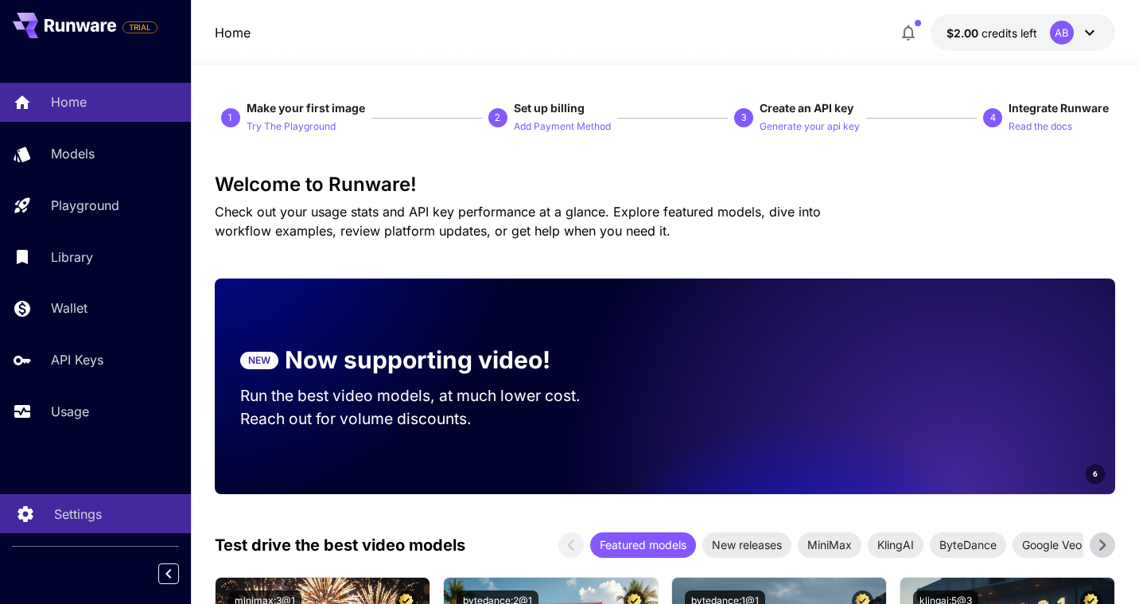
click at [75, 508] on p "Settings" at bounding box center [78, 513] width 48 height 19
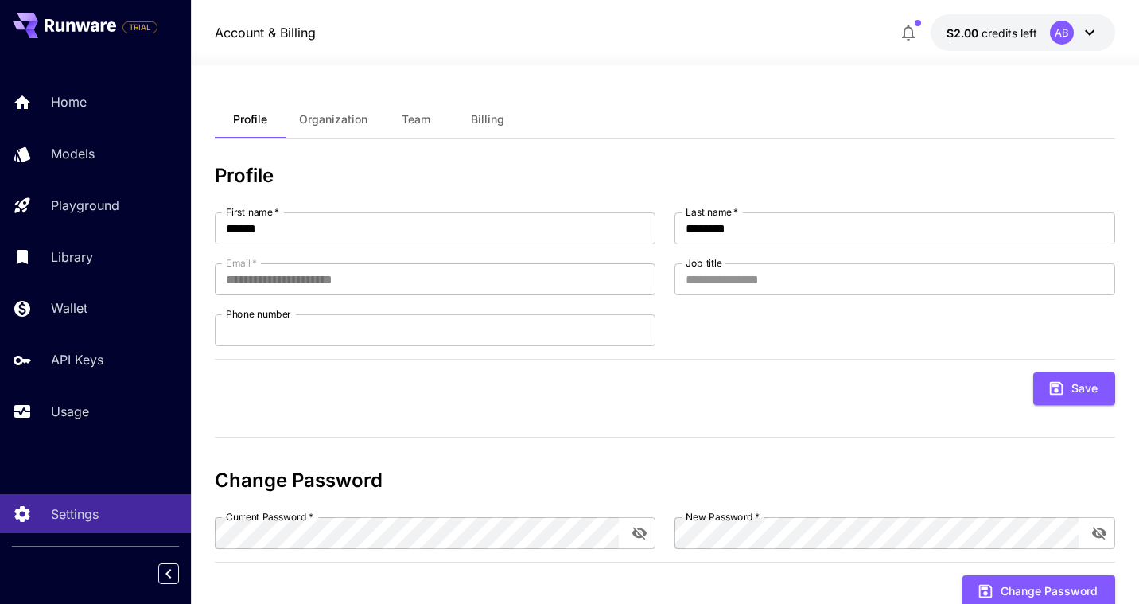
click at [908, 26] on icon "button" at bounding box center [908, 33] width 13 height 16
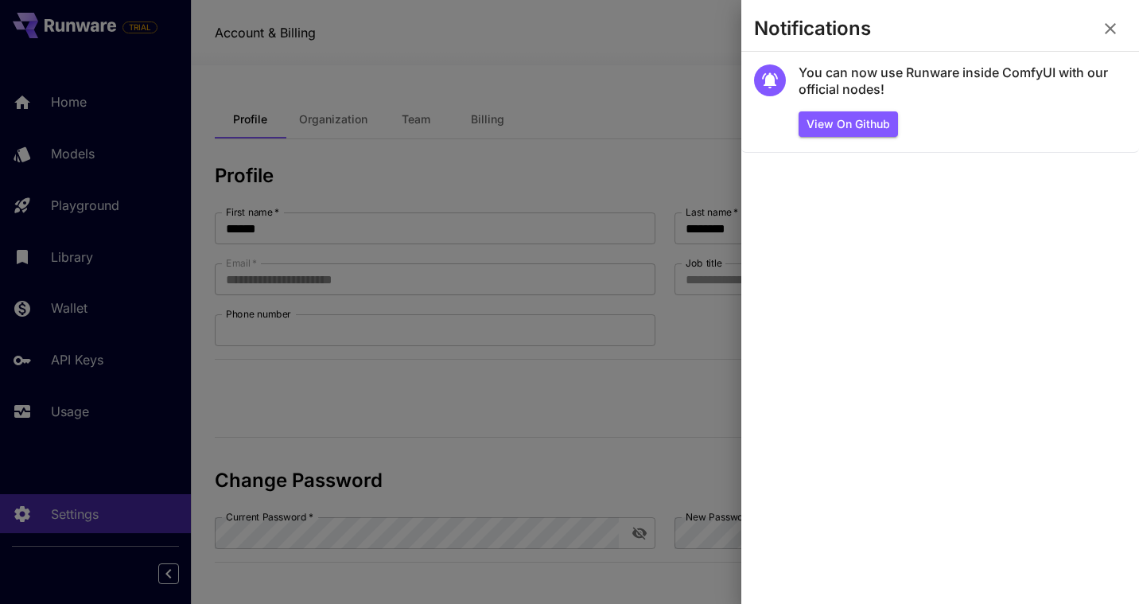
click at [1111, 14] on button "button" at bounding box center [1111, 29] width 32 height 32
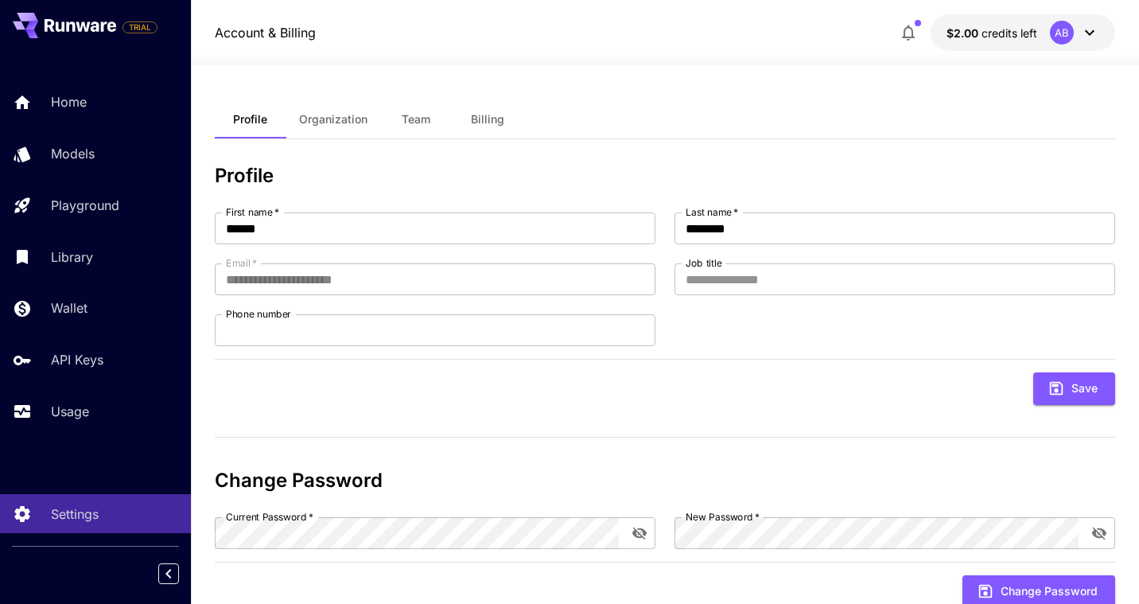
scroll to position [51, 0]
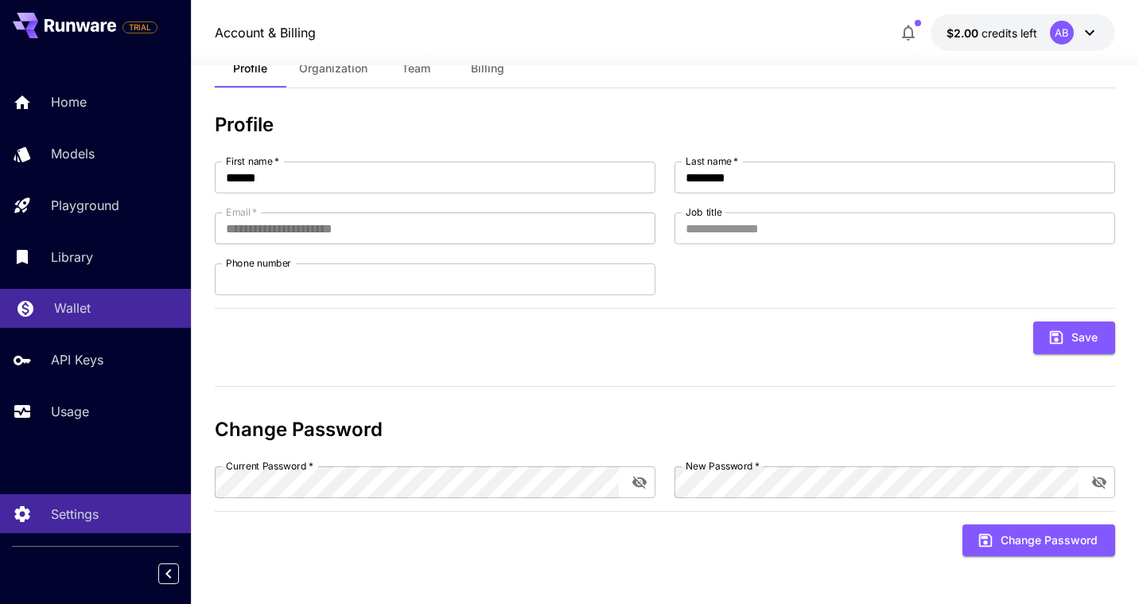
click at [55, 316] on p "Wallet" at bounding box center [72, 307] width 37 height 19
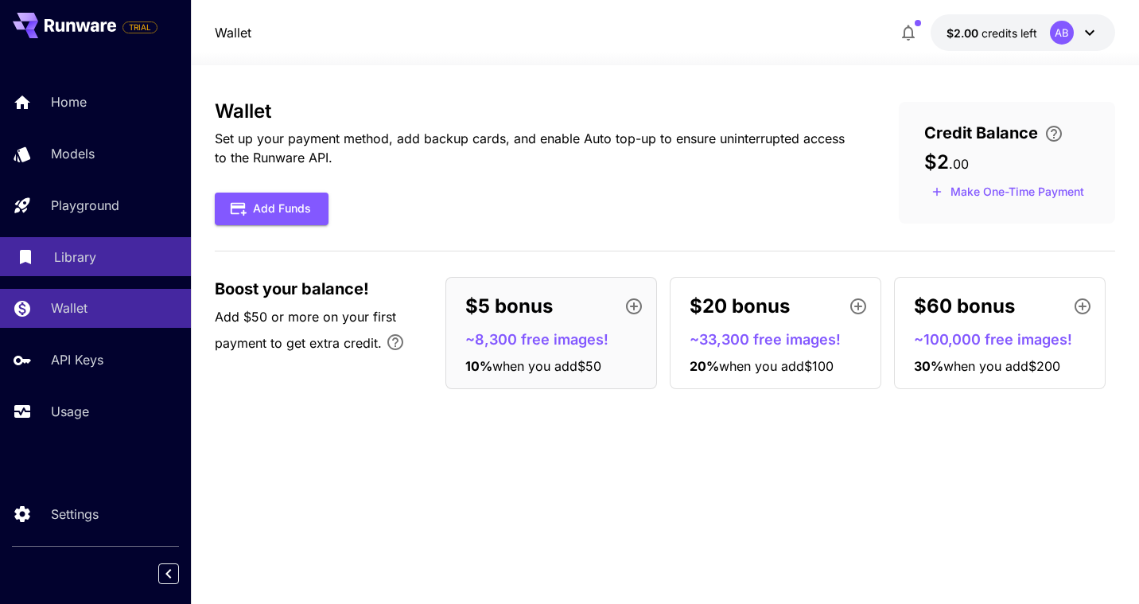
click at [58, 264] on p "Library" at bounding box center [75, 256] width 42 height 19
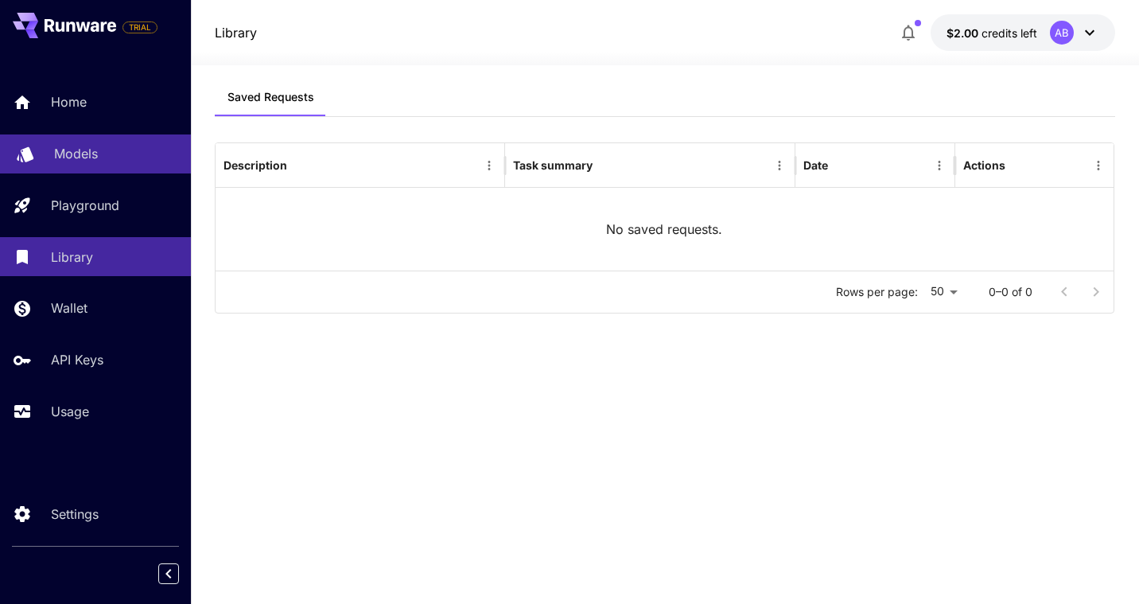
click at [72, 163] on p "Models" at bounding box center [76, 153] width 44 height 19
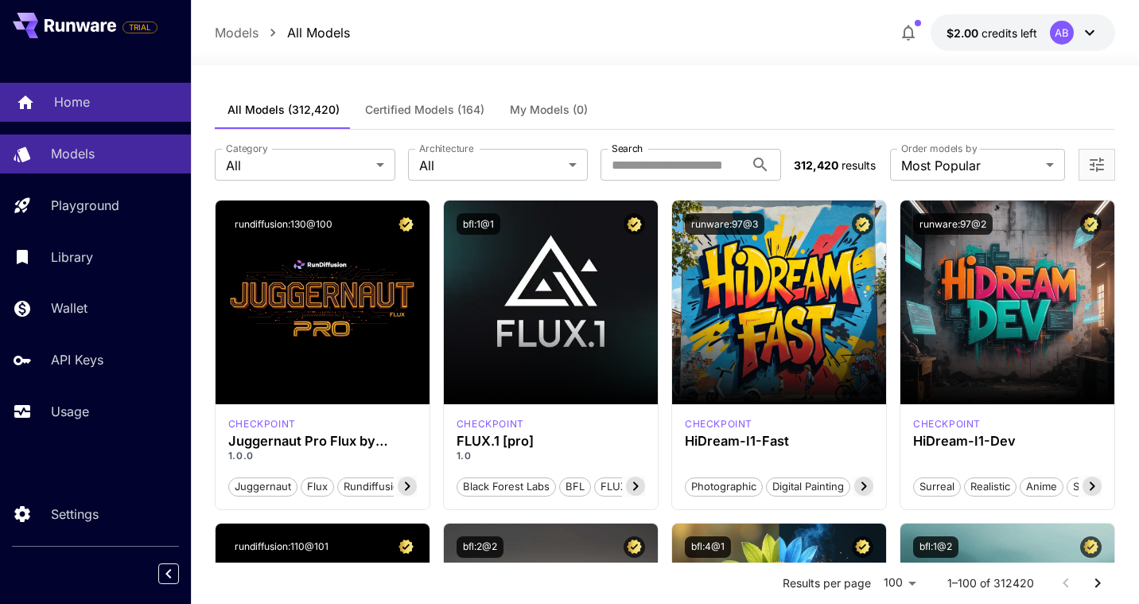
click at [83, 102] on p "Home" at bounding box center [72, 101] width 36 height 19
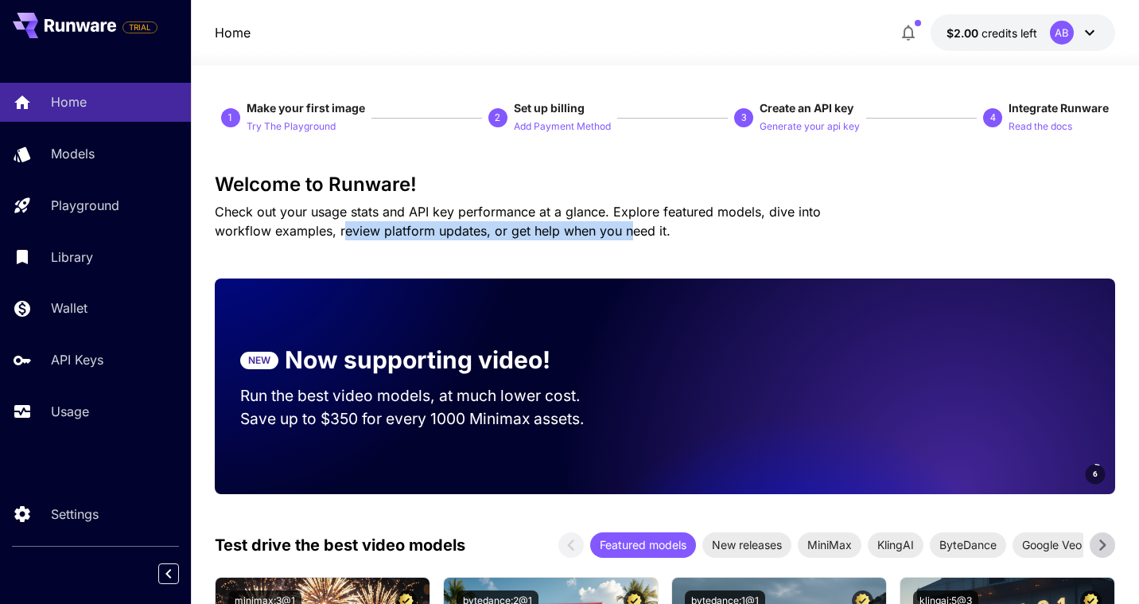
drag, startPoint x: 360, startPoint y: 223, endPoint x: 569, endPoint y: 232, distance: 208.6
click at [569, 232] on span "Check out your usage stats and API key performance at a glance. Explore feature…" at bounding box center [518, 221] width 606 height 35
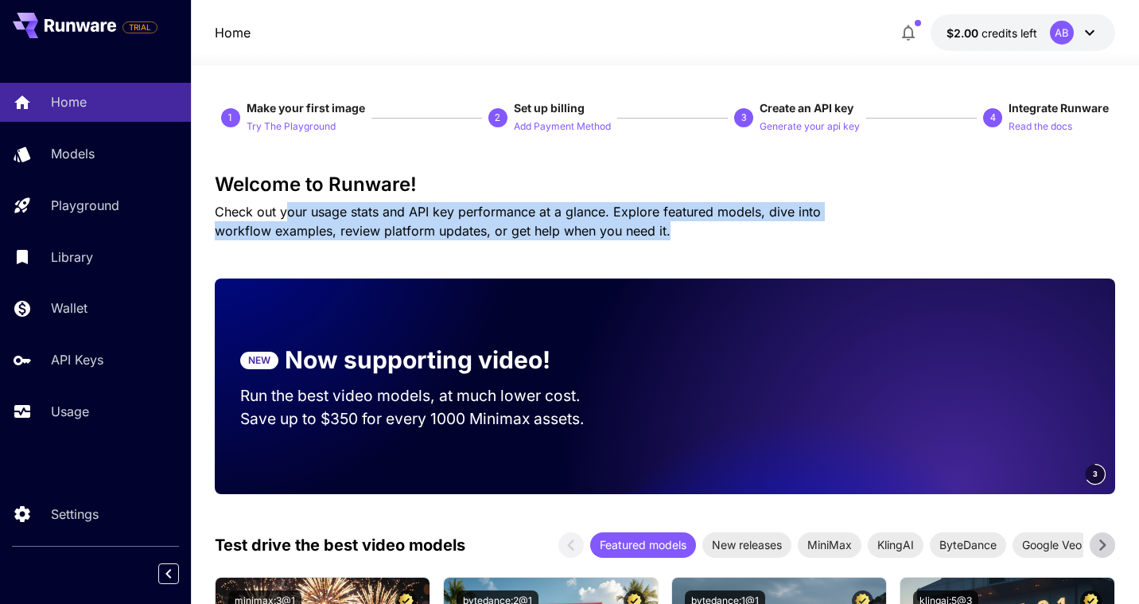
drag, startPoint x: 383, startPoint y: 219, endPoint x: 619, endPoint y: 239, distance: 236.3
click at [619, 239] on p "Check out your usage stats and API key performance at a glance. Explore feature…" at bounding box center [546, 221] width 662 height 38
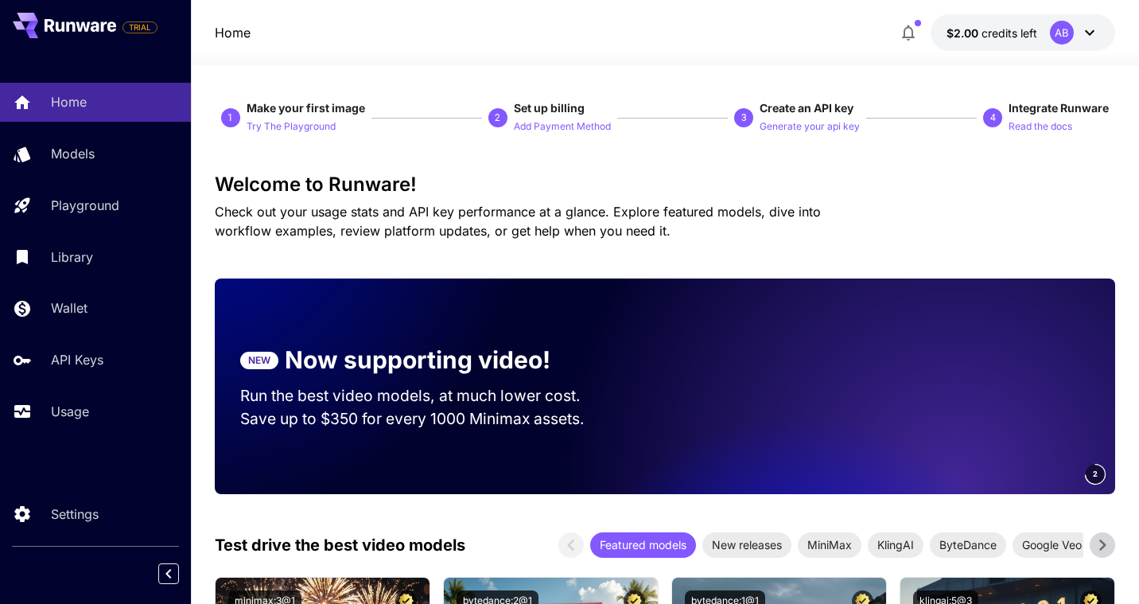
click at [518, 232] on span "Check out your usage stats and API key performance at a glance. Explore feature…" at bounding box center [518, 221] width 606 height 35
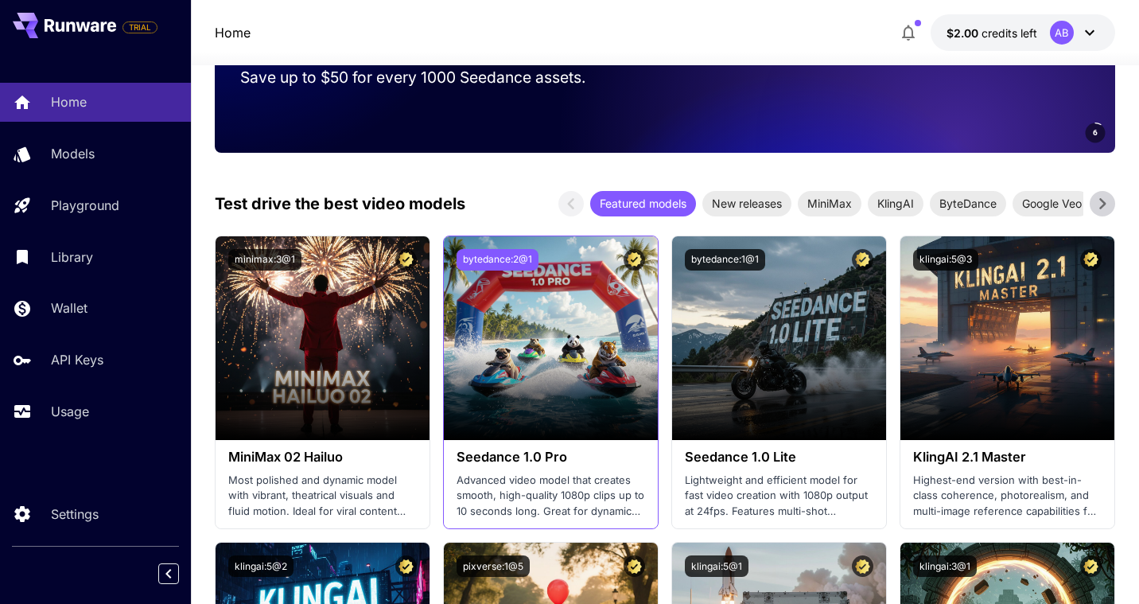
scroll to position [343, 0]
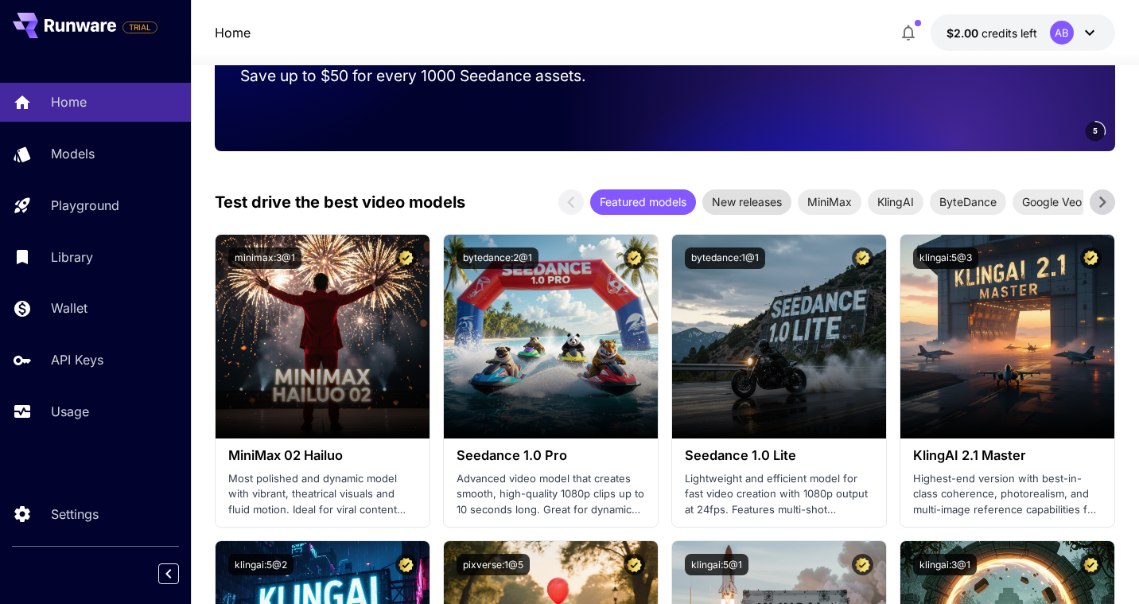
click at [753, 208] on span "New releases" at bounding box center [746, 201] width 89 height 17
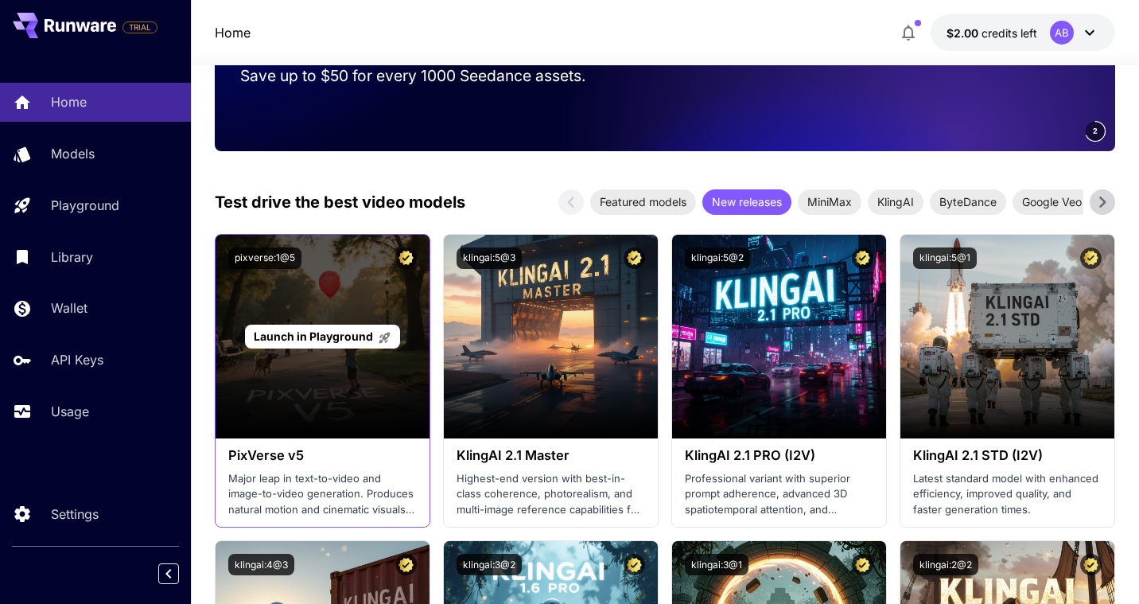
click at [366, 387] on div "Launch in Playground" at bounding box center [323, 337] width 214 height 204
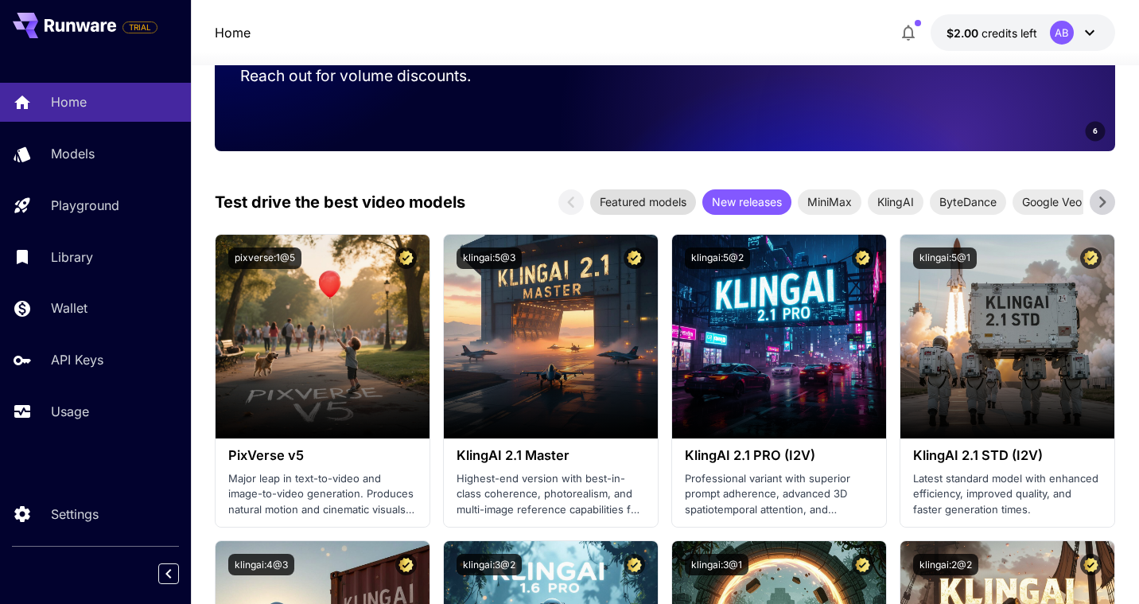
click at [634, 207] on span "Featured models" at bounding box center [643, 201] width 106 height 17
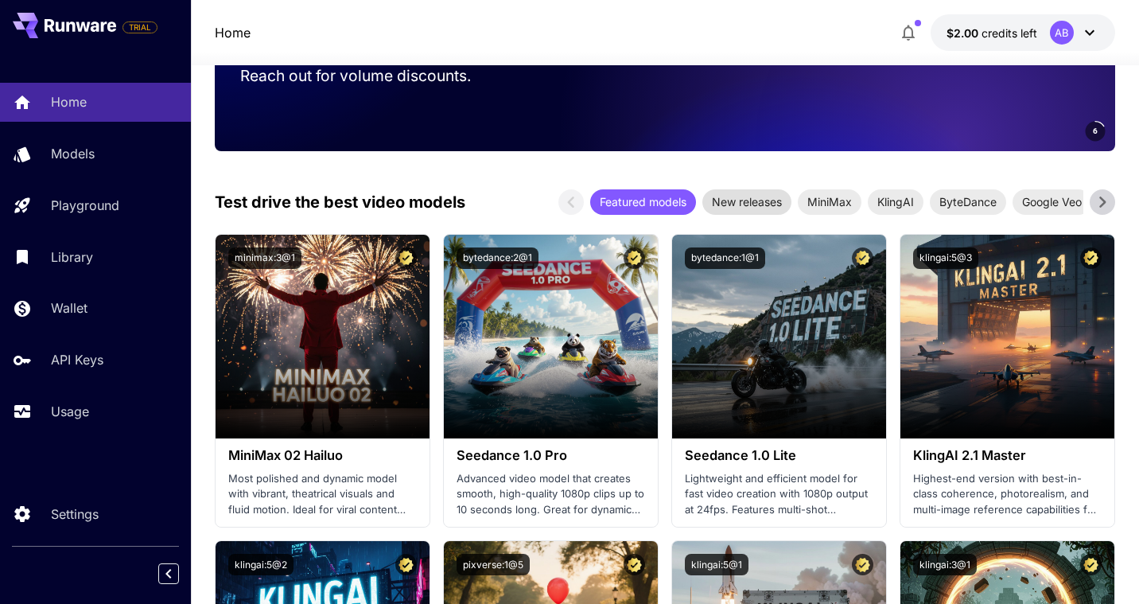
click at [745, 199] on span "New releases" at bounding box center [746, 201] width 89 height 17
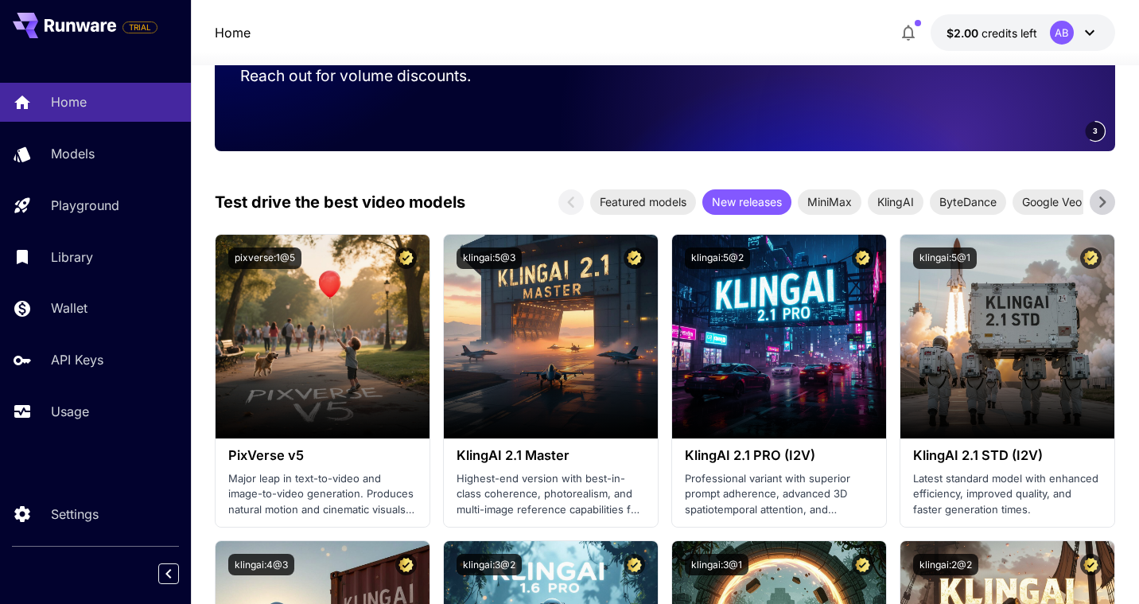
click at [1092, 200] on icon at bounding box center [1103, 202] width 24 height 24
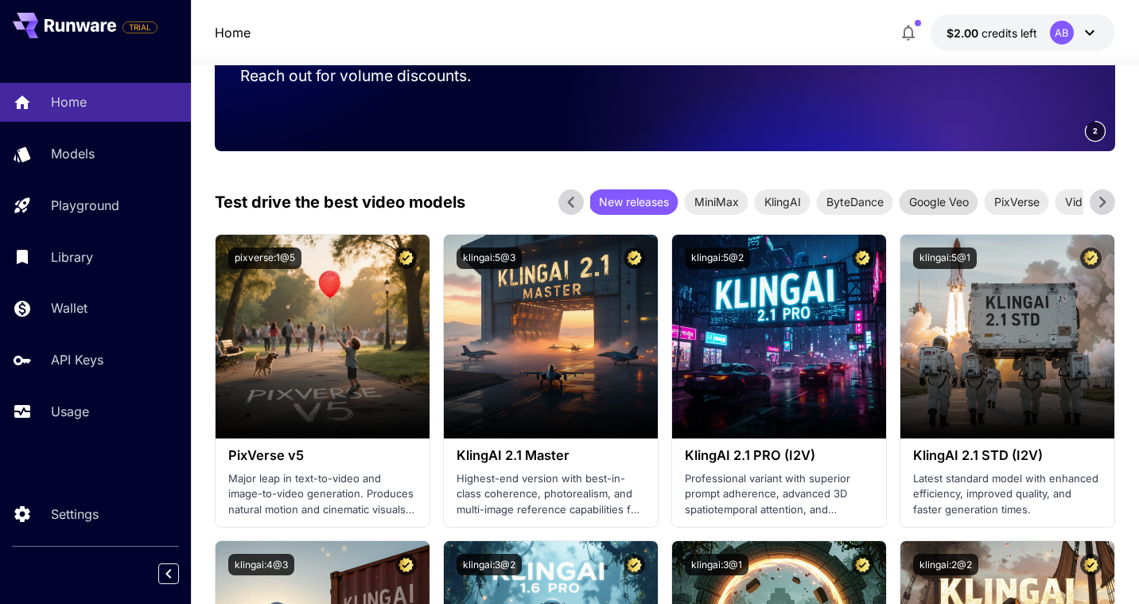
click at [932, 200] on span "Google Veo" at bounding box center [939, 201] width 79 height 17
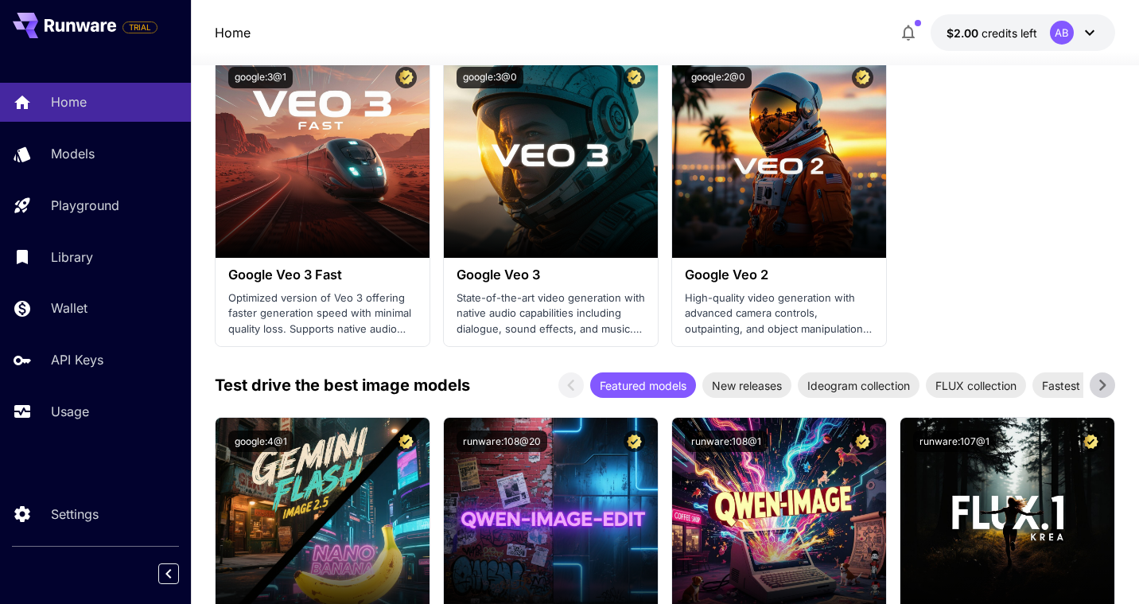
scroll to position [527, 0]
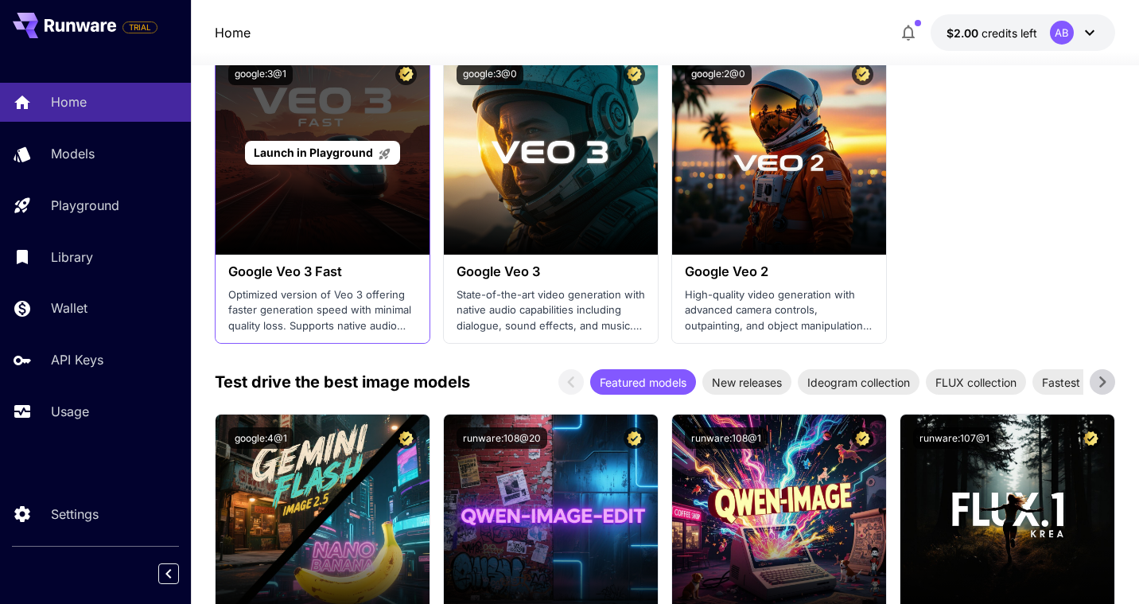
click at [268, 243] on div "Launch in Playground" at bounding box center [323, 153] width 214 height 204
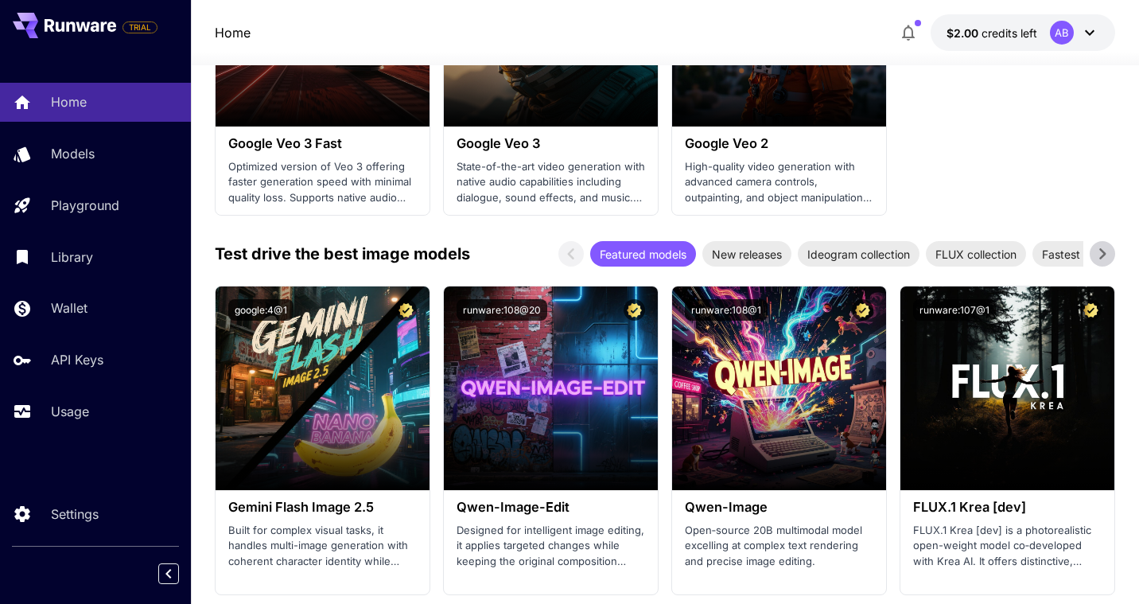
scroll to position [661, 0]
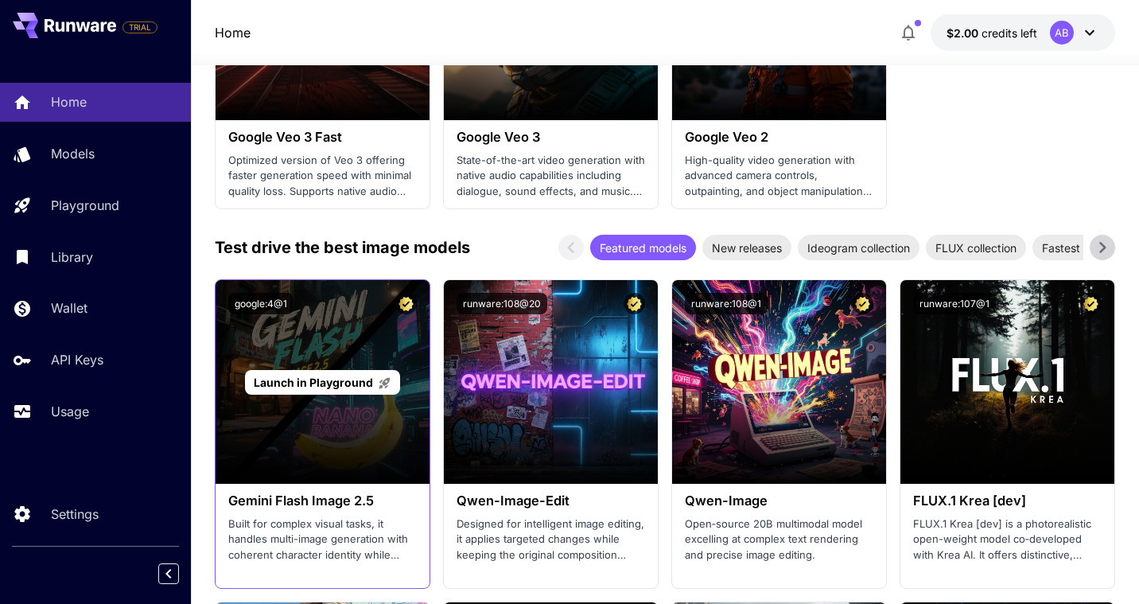
click at [319, 344] on div "Launch in Playground" at bounding box center [323, 382] width 214 height 204
click at [291, 387] on span "Launch in Playground" at bounding box center [313, 382] width 119 height 14
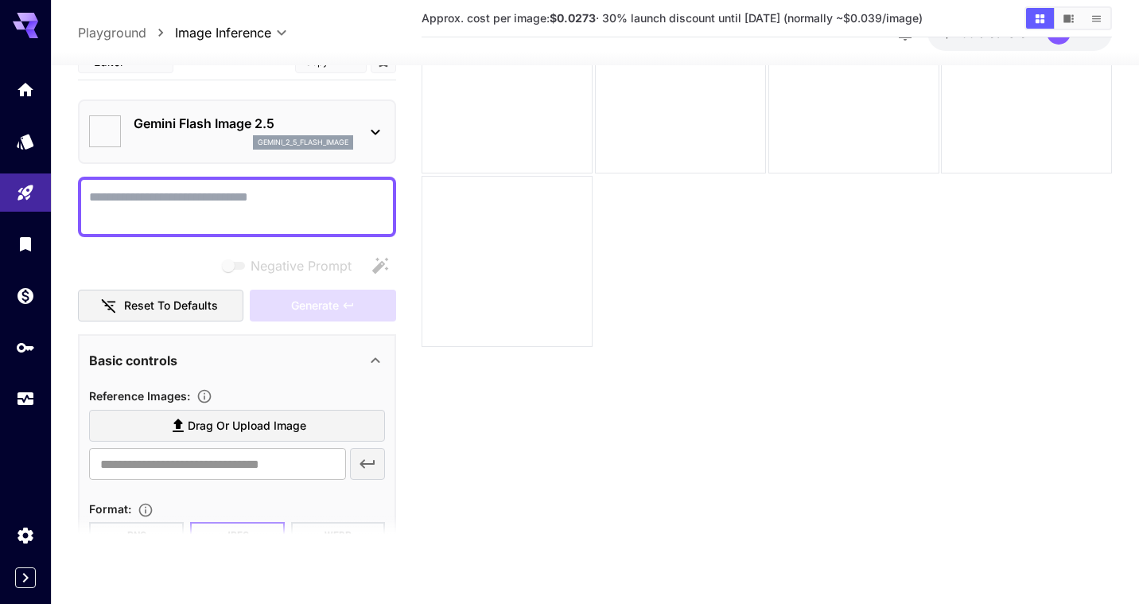
scroll to position [126, 0]
click at [247, 215] on textarea "Negative Prompt" at bounding box center [237, 207] width 296 height 38
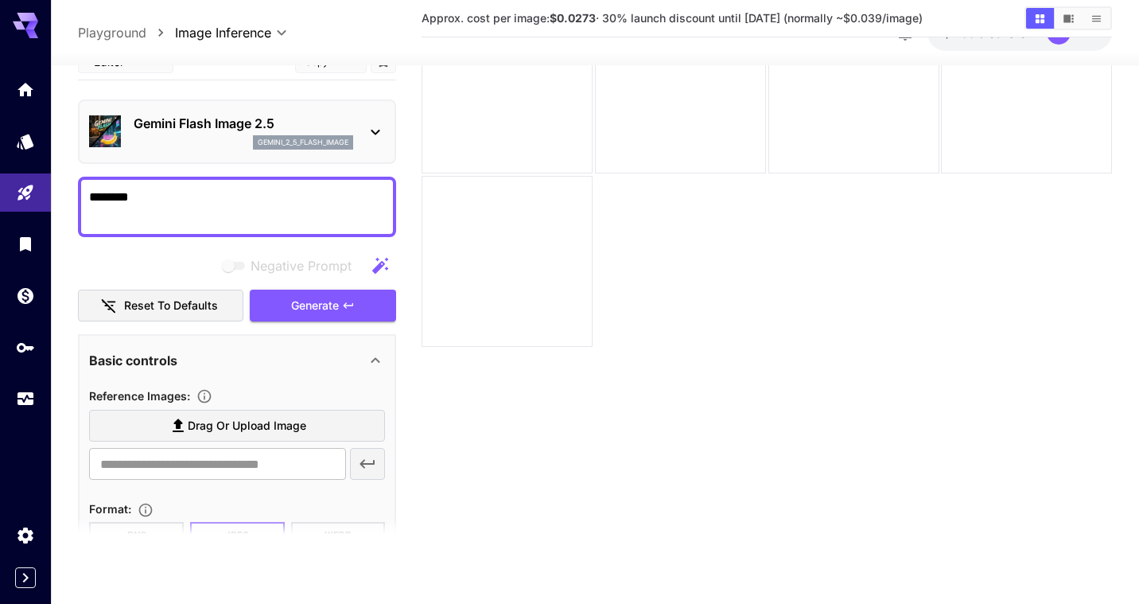
type textarea "********"
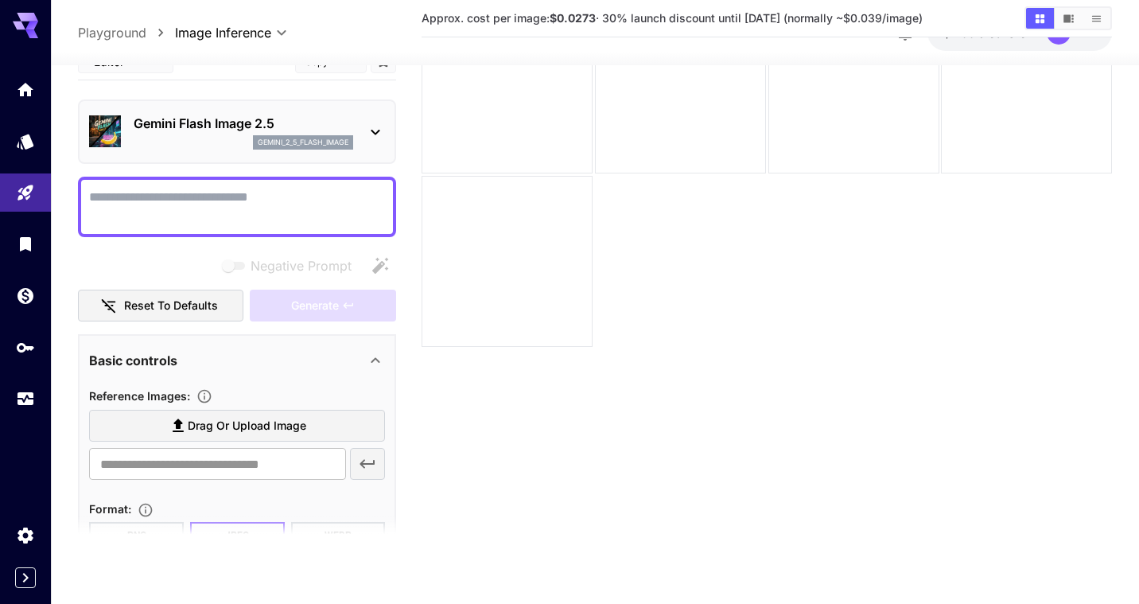
click at [124, 192] on textarea "Negative Prompt" at bounding box center [237, 207] width 296 height 38
paste textarea "**********"
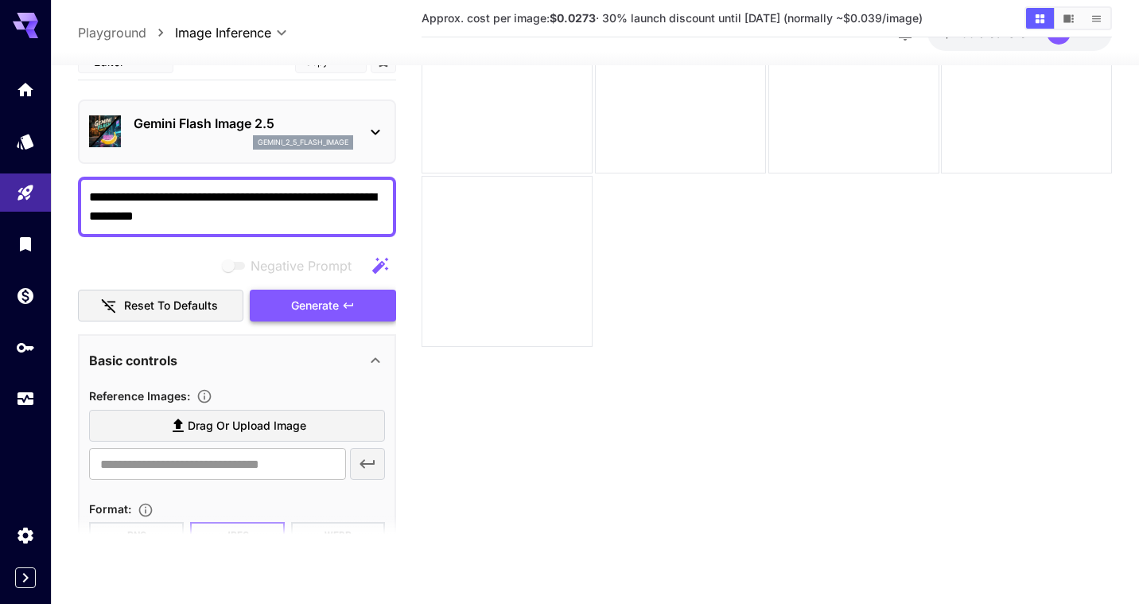
type textarea "**********"
click at [317, 302] on span "Generate" at bounding box center [315, 306] width 48 height 20
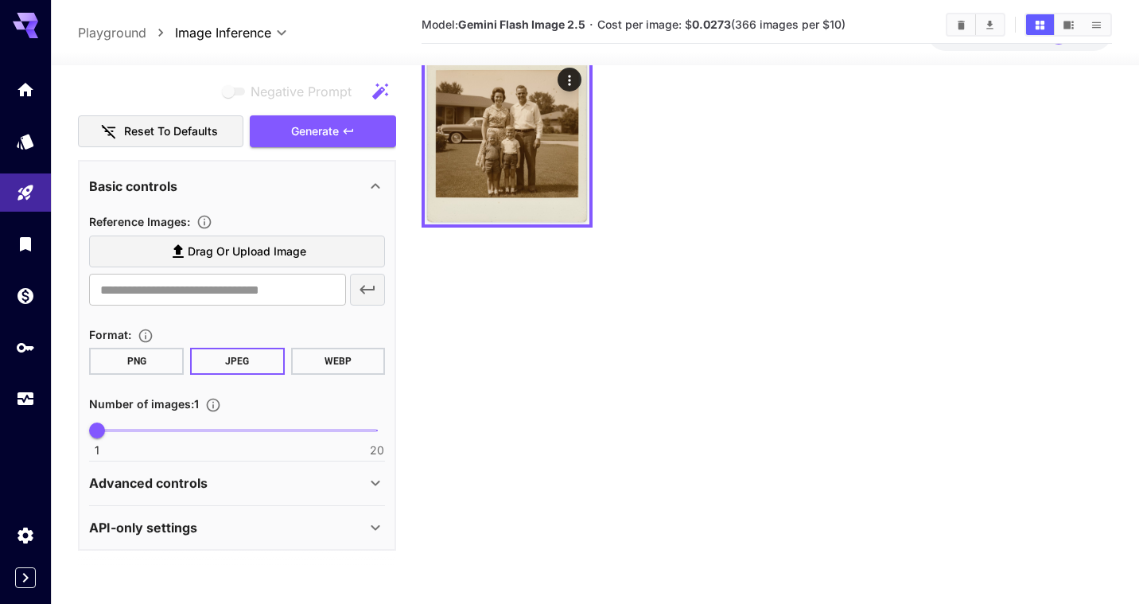
scroll to position [0, 0]
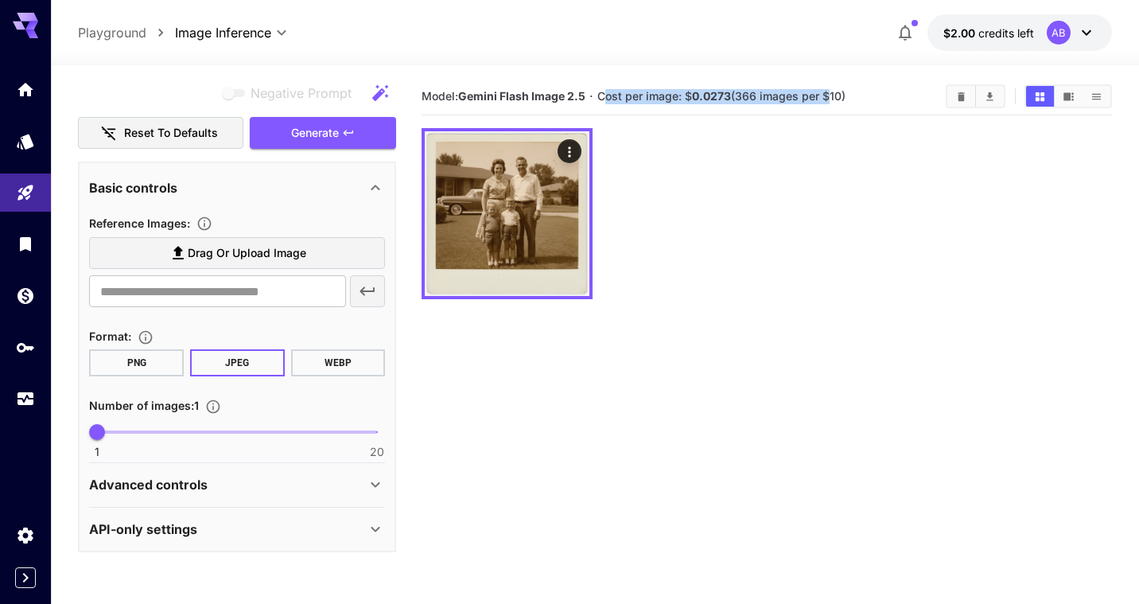
drag, startPoint x: 663, startPoint y: 90, endPoint x: 850, endPoint y: 92, distance: 187.8
click at [836, 92] on span "Cost per image: $ 0.0273 (366 images per $10)" at bounding box center [721, 96] width 248 height 14
click at [851, 92] on section "Model: Gemini Flash Image 2.5 · Cost per image: $ 0.0273 (366 images per $10)" at bounding box center [678, 96] width 512 height 19
drag, startPoint x: 832, startPoint y: 91, endPoint x: 700, endPoint y: 104, distance: 132.7
click at [610, 95] on section "Model: Gemini Flash Image 2.5 · Cost per image: $ 0.0273 (366 images per $10)" at bounding box center [678, 96] width 512 height 19
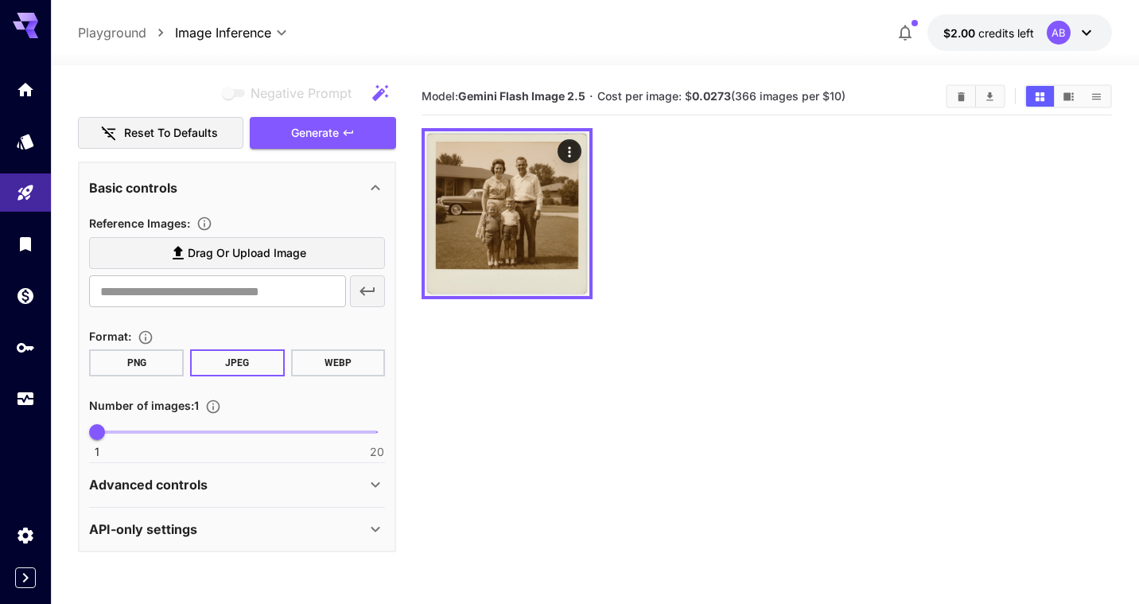
click at [713, 103] on section "Model: Gemini Flash Image 2.5 · Cost per image: $ 0.0273 (366 images per $10)" at bounding box center [678, 96] width 512 height 19
drag, startPoint x: 733, startPoint y: 96, endPoint x: 686, endPoint y: 92, distance: 47.9
click at [690, 91] on span "Cost per image: $ 0.0273 (366 images per $10)" at bounding box center [721, 96] width 248 height 14
click at [1002, 46] on div at bounding box center [595, 55] width 1088 height 19
click at [1017, 41] on button "$2.00 credits left AB" at bounding box center [1020, 32] width 185 height 37
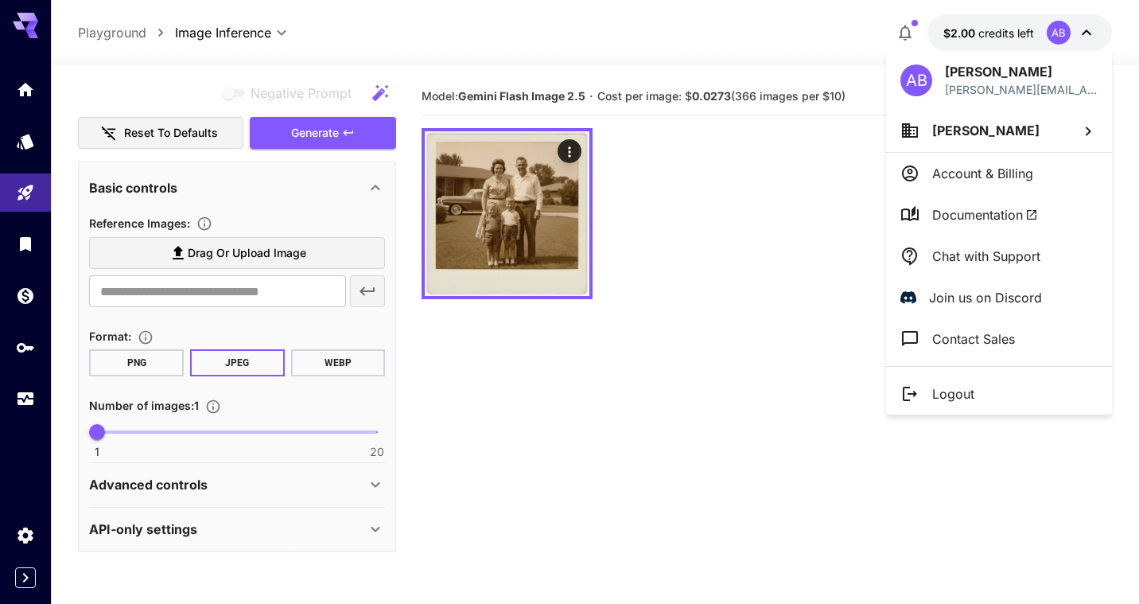
click at [540, 189] on div at bounding box center [569, 302] width 1139 height 604
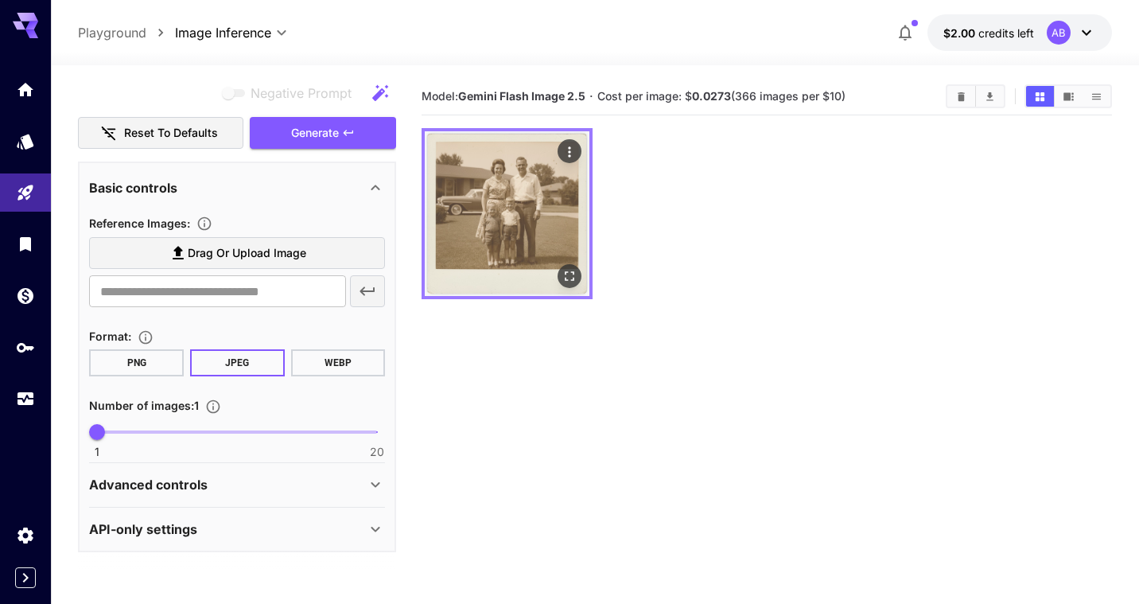
click at [543, 182] on img at bounding box center [507, 213] width 165 height 165
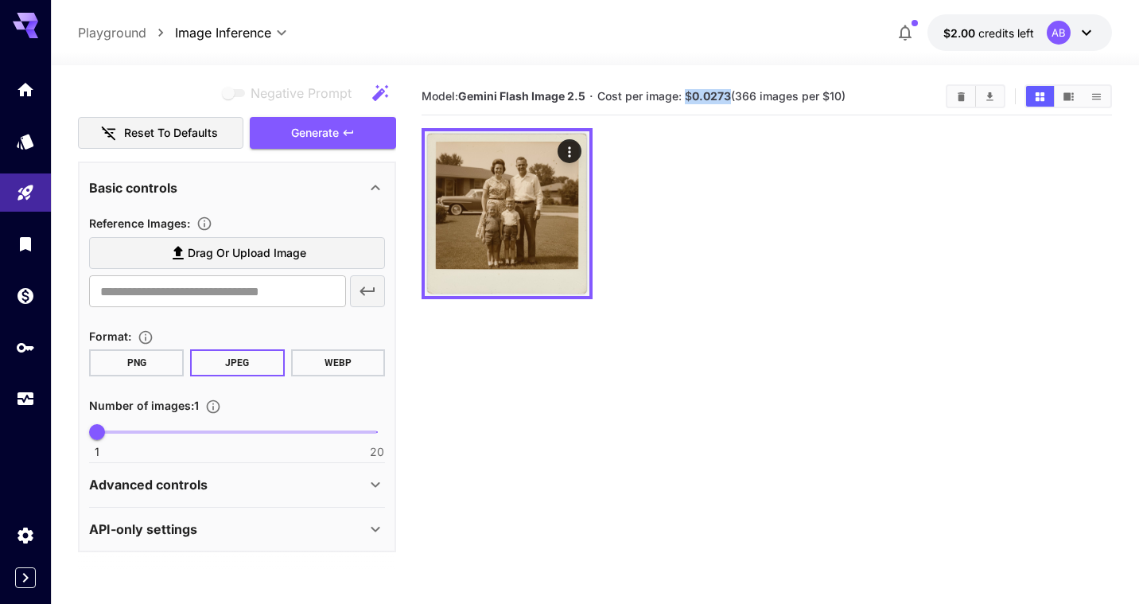
drag, startPoint x: 732, startPoint y: 92, endPoint x: 688, endPoint y: 95, distance: 43.9
click at [688, 95] on span "Cost per image: $ 0.0273 (366 images per $10)" at bounding box center [721, 96] width 248 height 14
click at [748, 286] on div at bounding box center [767, 213] width 691 height 171
click at [808, 403] on section "Model: Gemini Flash Image 2.5 · Cost per image: $ 0.0273 (366 images per $10)" at bounding box center [767, 380] width 691 height 604
